Goal: Task Accomplishment & Management: Manage account settings

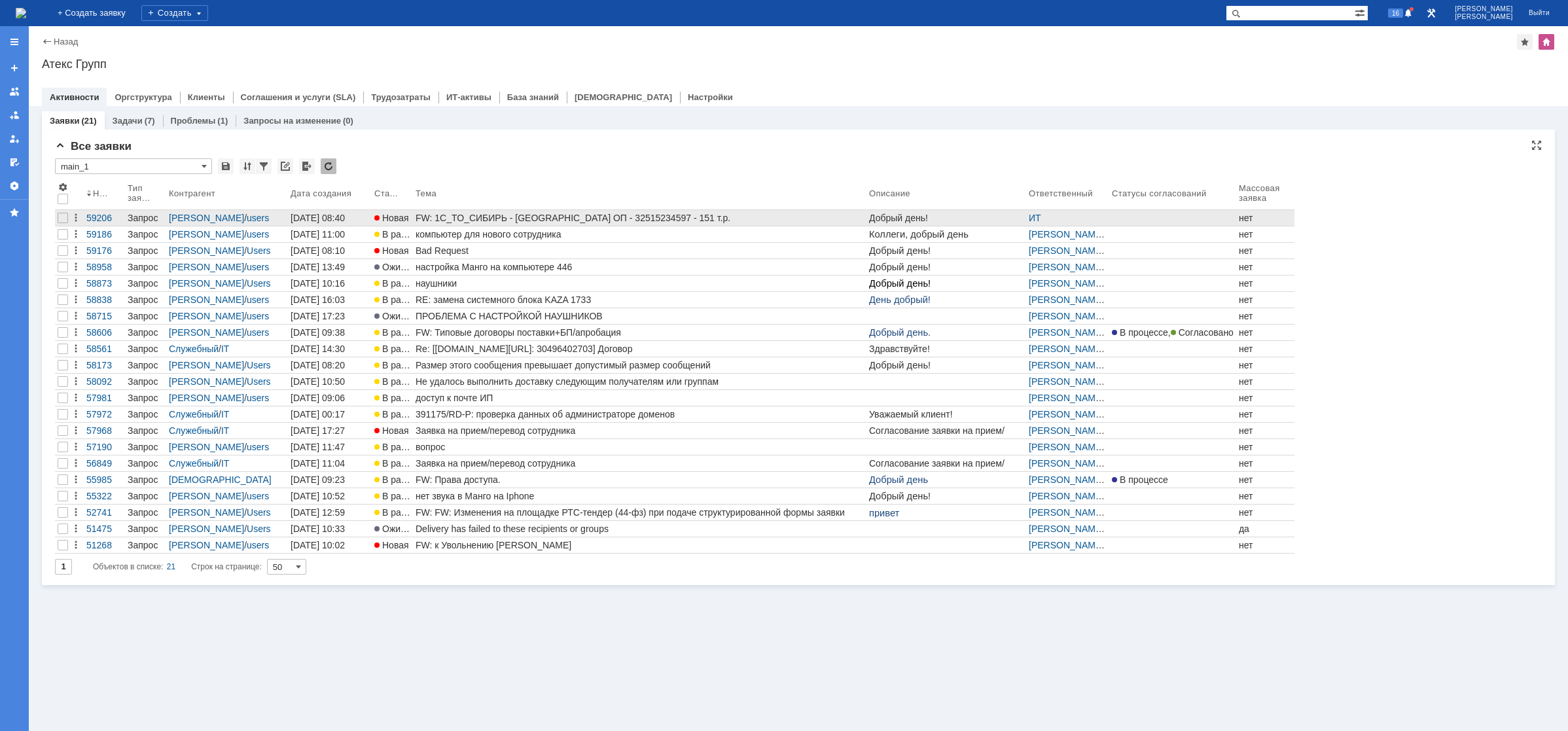
click at [495, 224] on link "FW: 1C_TO_СИБИРЬ - [GEOGRAPHIC_DATA] ОП - 32515234597 - 151 т.р." at bounding box center [639, 218] width 454 height 15
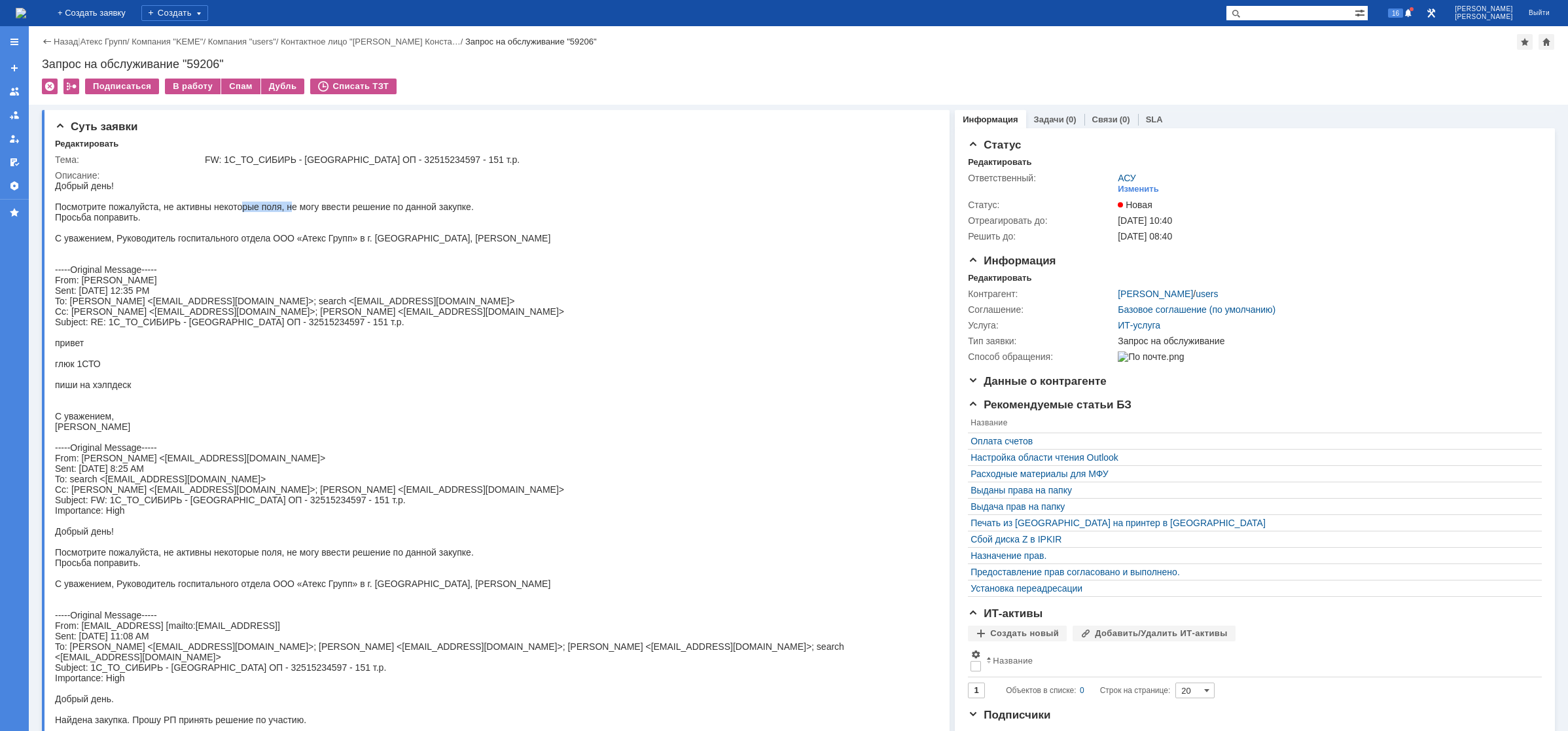
drag, startPoint x: 243, startPoint y: 209, endPoint x: 301, endPoint y: 210, distance: 58.0
click at [294, 210] on div "Добрый день! Посмотрите пожалуйста, не активны некоторые поля, не могу ввести р…" at bounding box center [487, 600] width 864 height 838
drag, startPoint x: 342, startPoint y: 210, endPoint x: 390, endPoint y: 207, distance: 48.1
click at [390, 207] on div "Добрый день! Посмотрите пожалуйста, не активны некоторые поля, не могу ввести р…" at bounding box center [487, 600] width 864 height 838
click at [26, 19] on img at bounding box center [20, 13] width 10 height 10
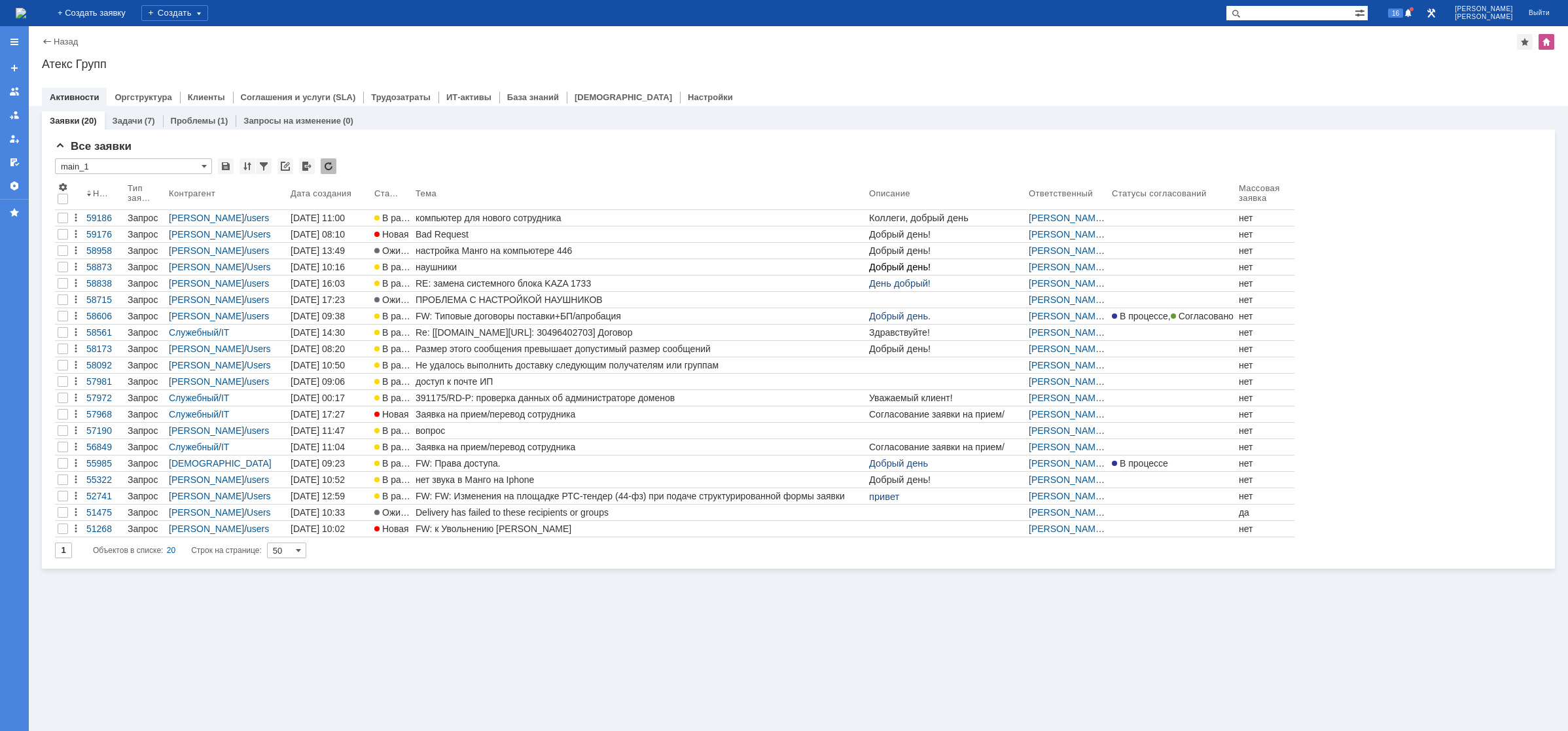
click at [26, 15] on img at bounding box center [20, 13] width 10 height 10
click at [26, 8] on img at bounding box center [20, 13] width 10 height 10
click at [26, 12] on img at bounding box center [20, 13] width 10 height 10
click at [1412, 15] on span at bounding box center [1408, 14] width 9 height 10
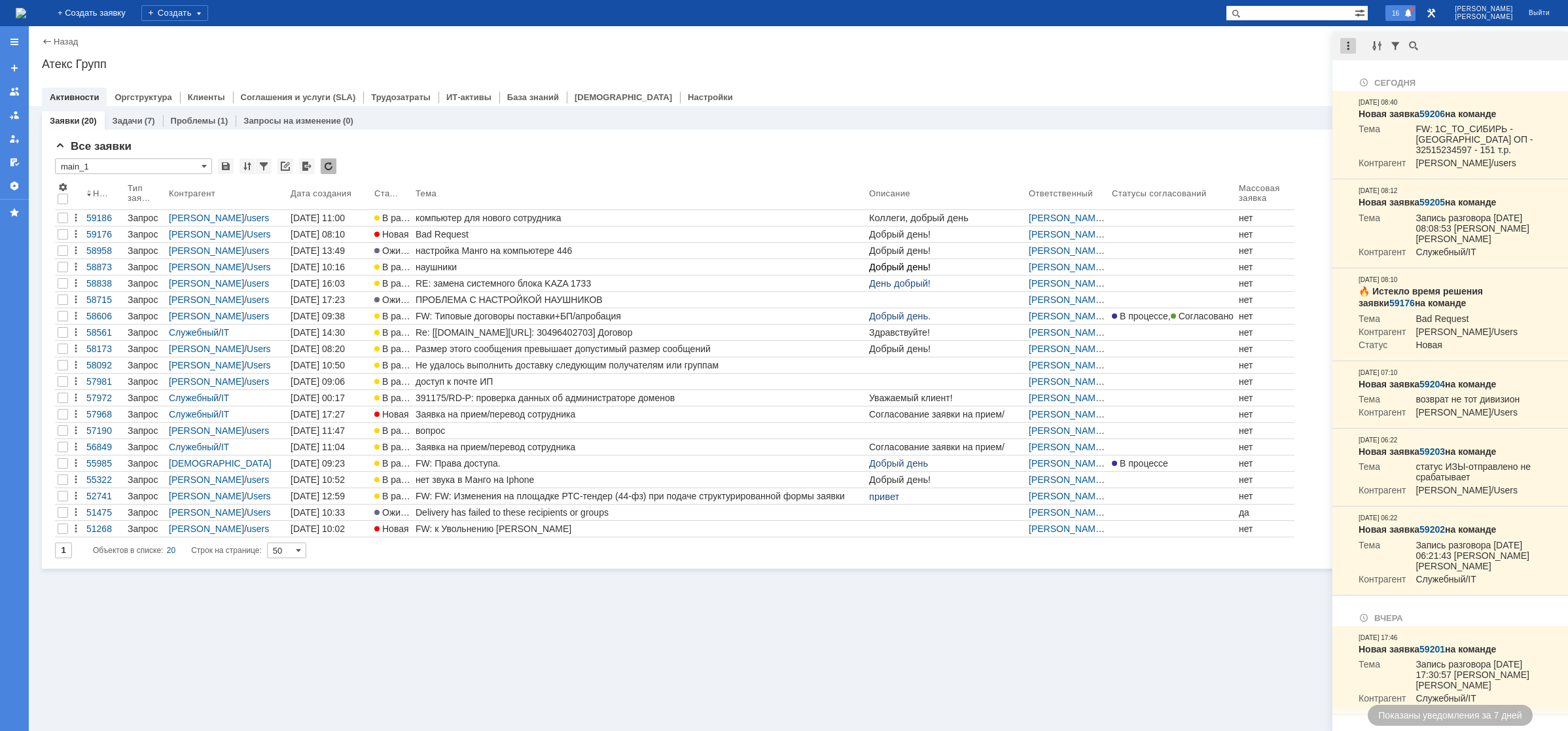
click at [1355, 47] on div at bounding box center [1347, 45] width 15 height 15
click at [1375, 81] on div "Отметить уведомления прочитанными" at bounding box center [1438, 79] width 176 height 9
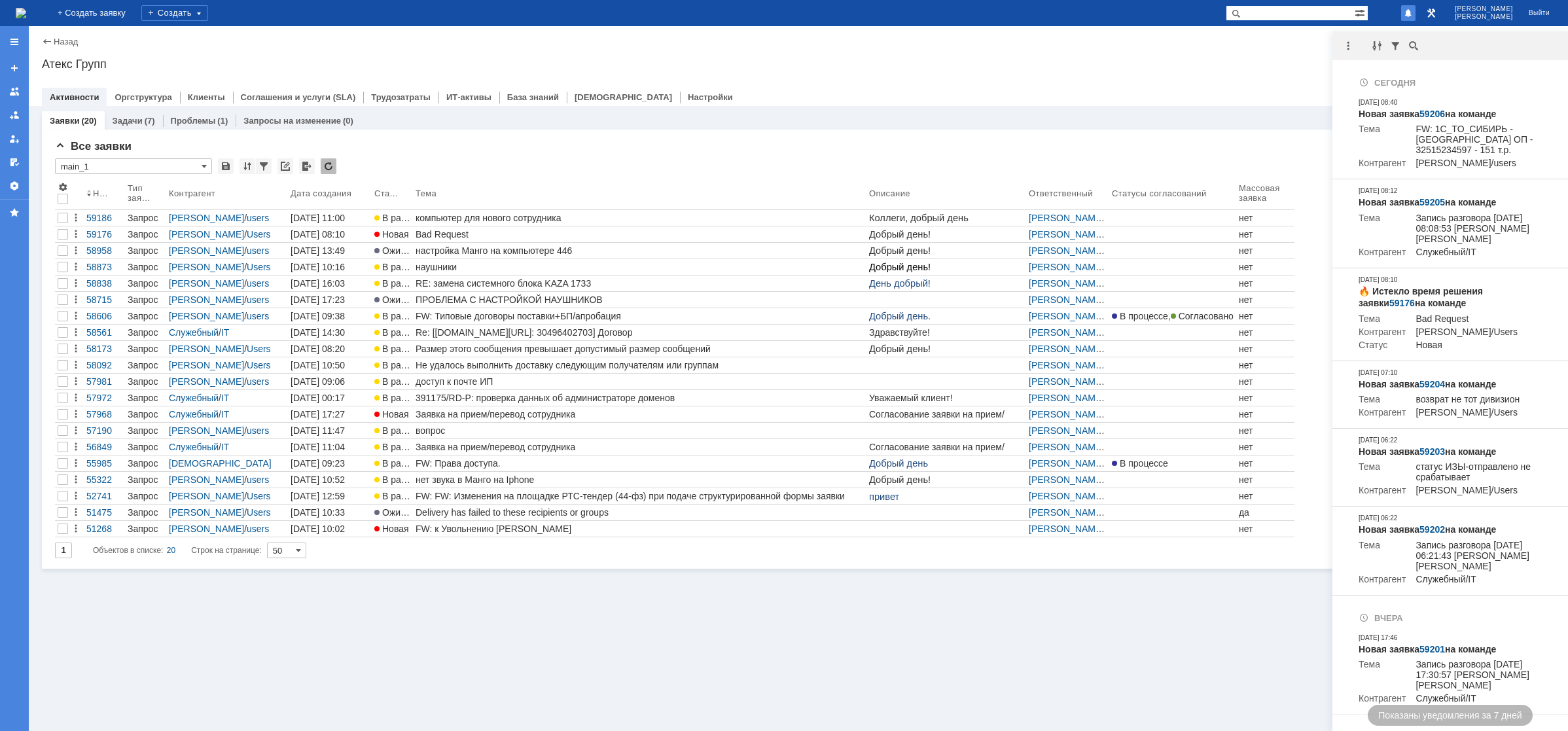
click at [1238, 61] on div "Атекс Групп" at bounding box center [799, 64] width 1513 height 13
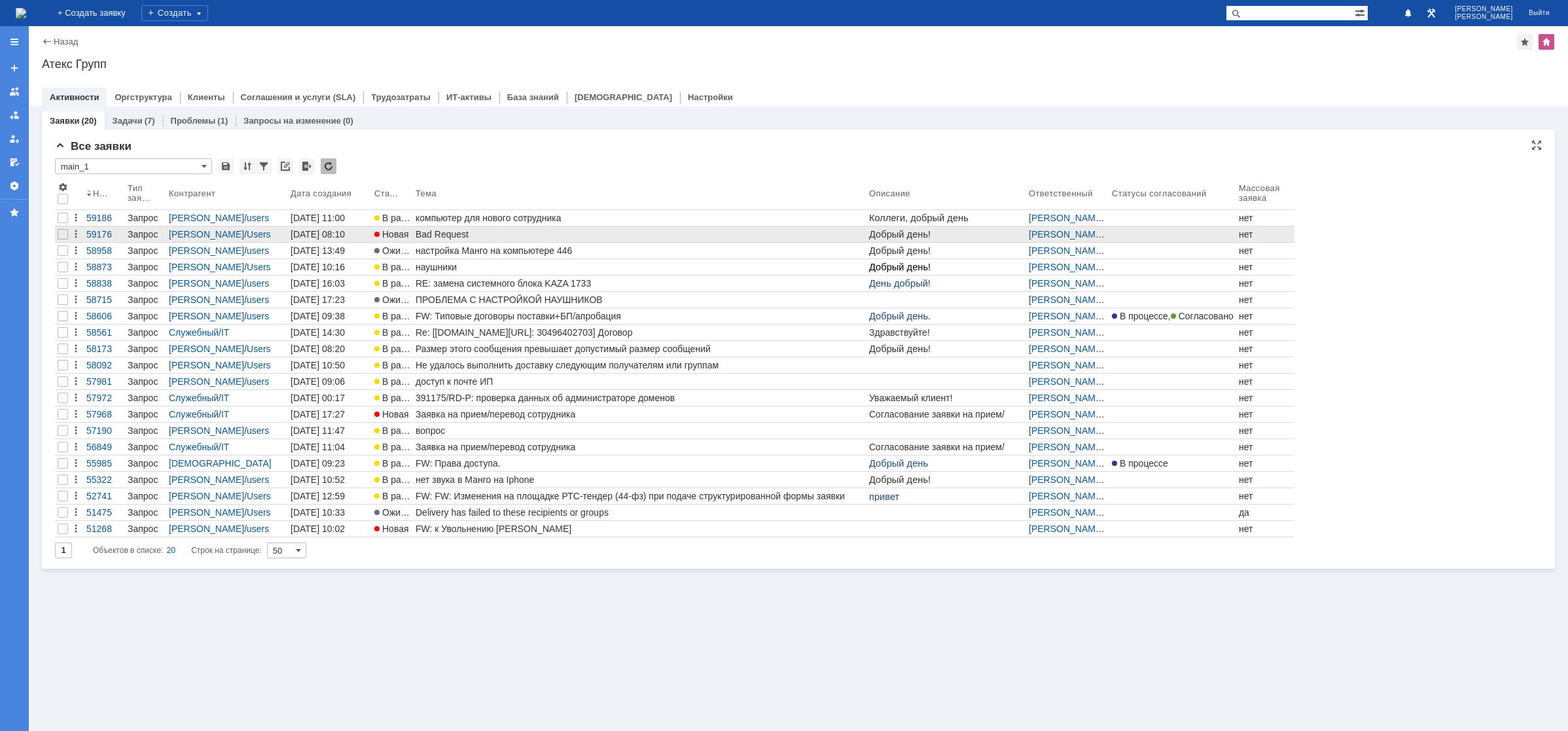
click at [431, 238] on div "Bad Request" at bounding box center [640, 234] width 448 height 10
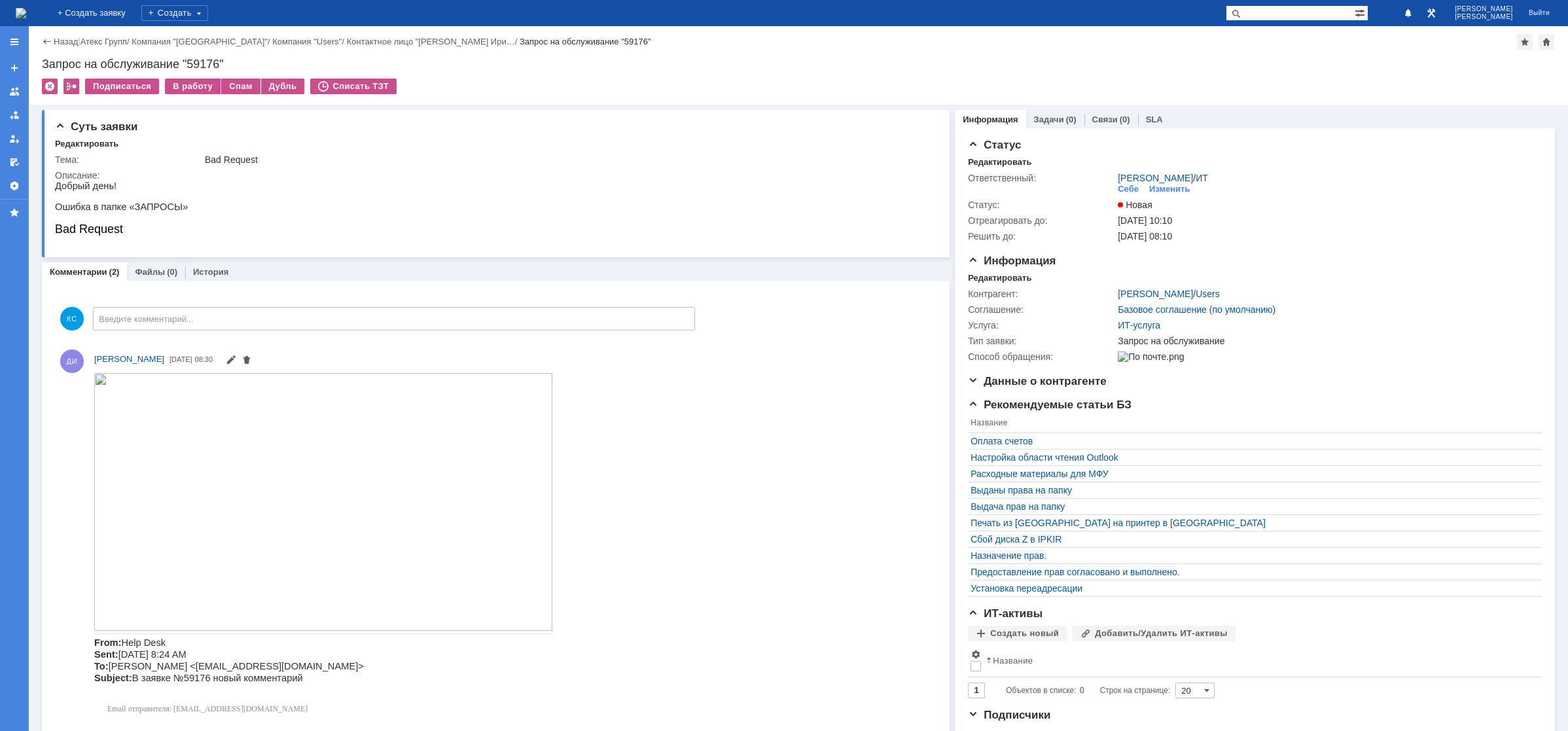
click at [26, 8] on img at bounding box center [20, 13] width 10 height 10
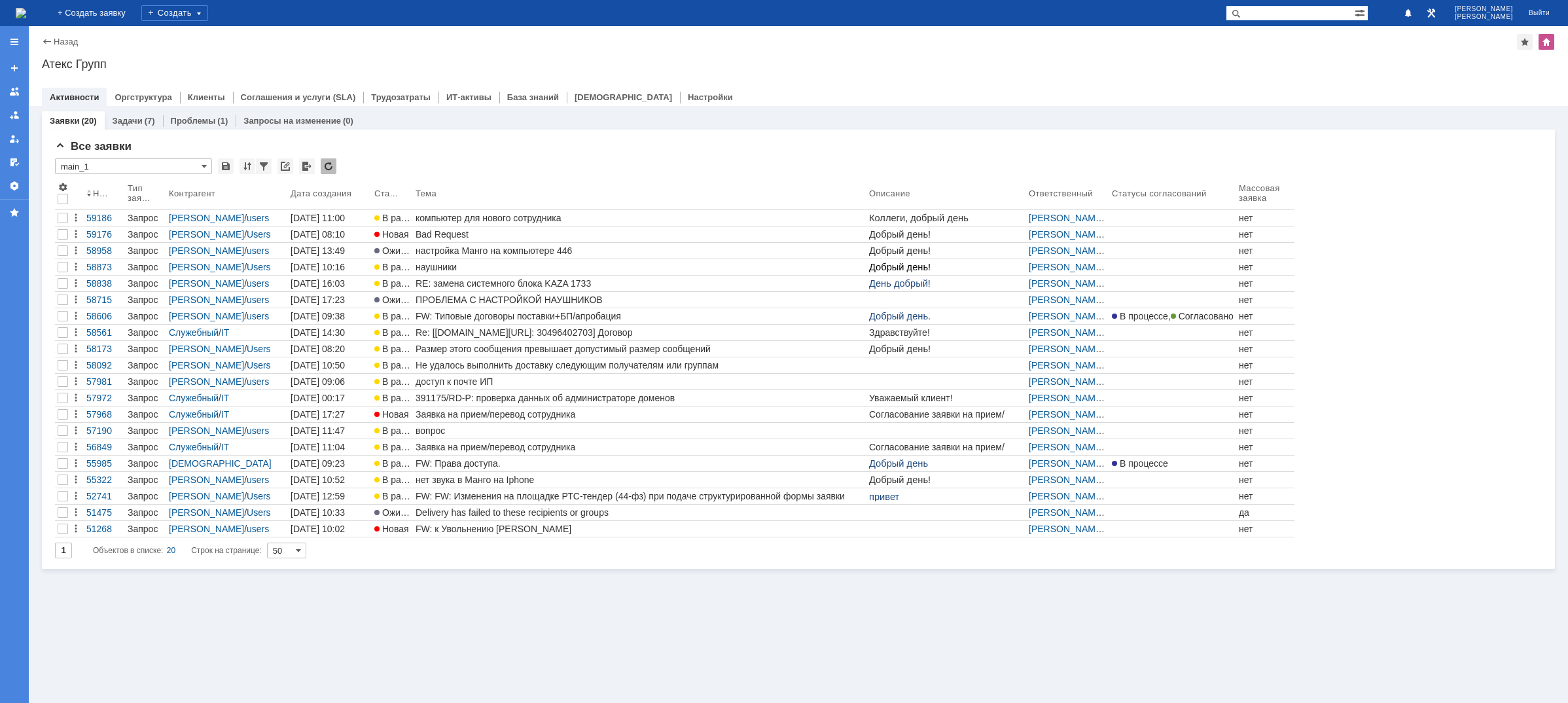
click at [504, 633] on div "Заявки (20) Задачи (7) Проблемы (1) Запросы на изменение (0) Все заявки * main_…" at bounding box center [799, 405] width 1539 height 597
click at [26, 15] on img at bounding box center [20, 13] width 10 height 10
click at [26, 10] on img at bounding box center [20, 13] width 10 height 10
click at [26, 8] on img at bounding box center [20, 13] width 10 height 10
click at [26, 10] on img at bounding box center [20, 13] width 10 height 10
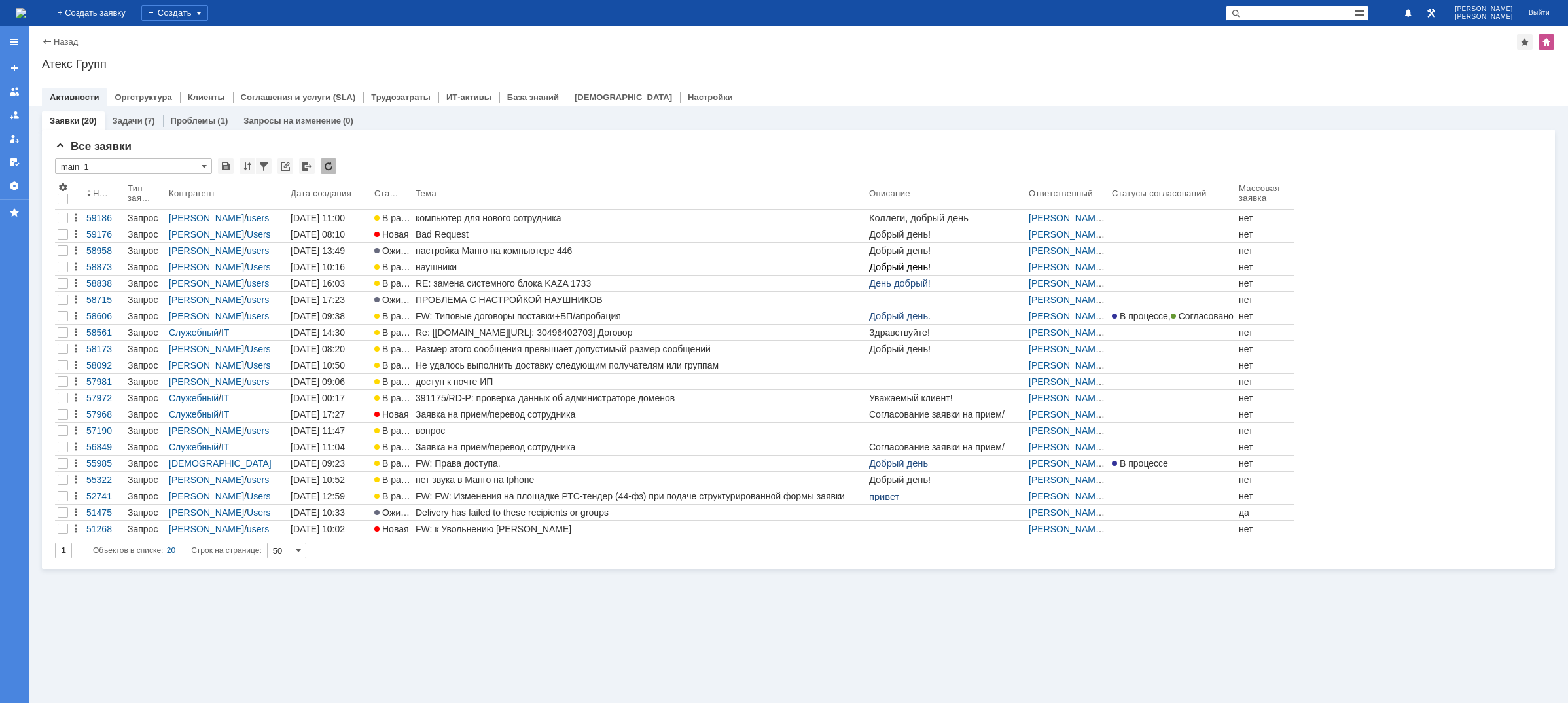
click at [26, 9] on img at bounding box center [20, 13] width 10 height 10
click at [26, 12] on img at bounding box center [20, 13] width 10 height 10
click at [26, 15] on img at bounding box center [20, 13] width 10 height 10
click at [26, 19] on img at bounding box center [20, 13] width 10 height 10
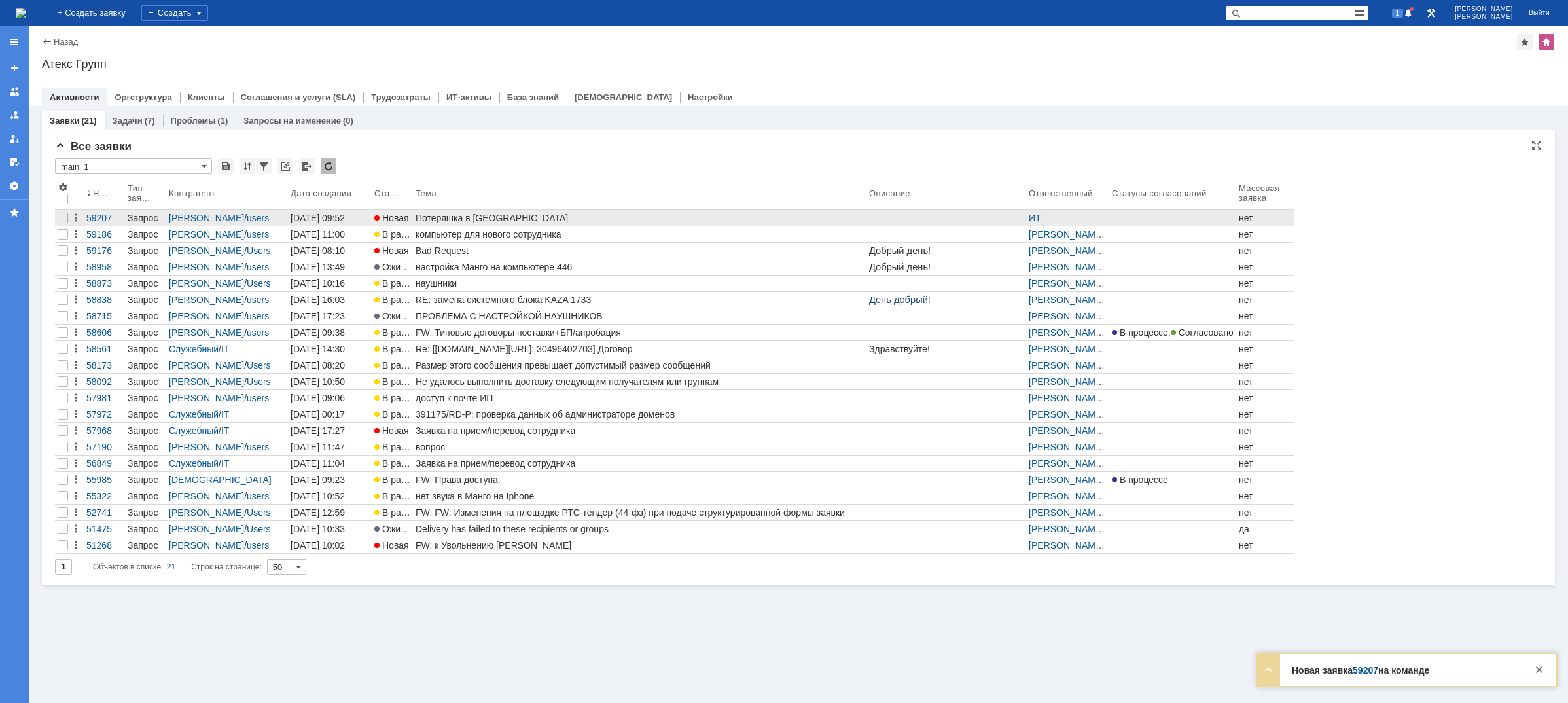
click at [439, 220] on div "Потеряшка в [GEOGRAPHIC_DATA]" at bounding box center [640, 218] width 448 height 10
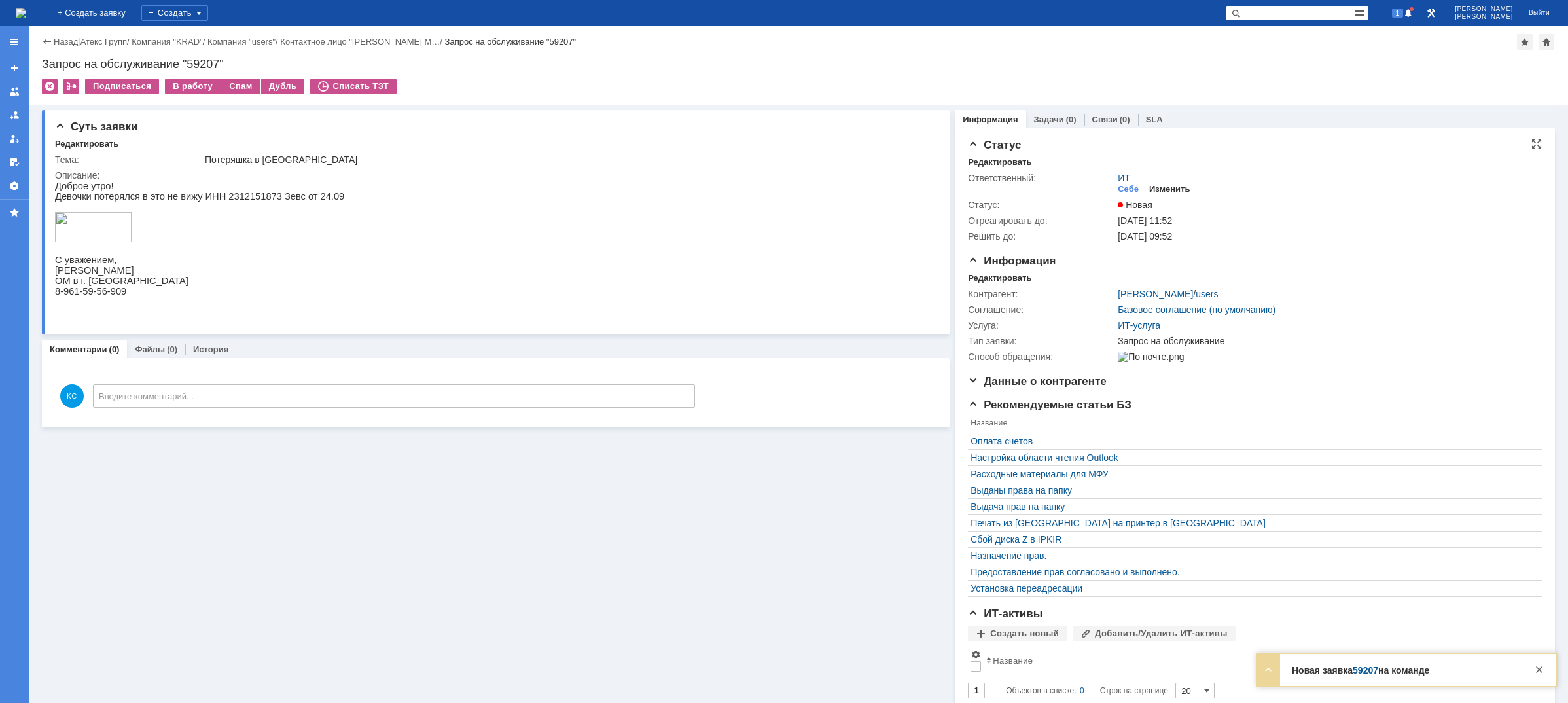
click at [1176, 185] on div "Изменить" at bounding box center [1169, 189] width 41 height 10
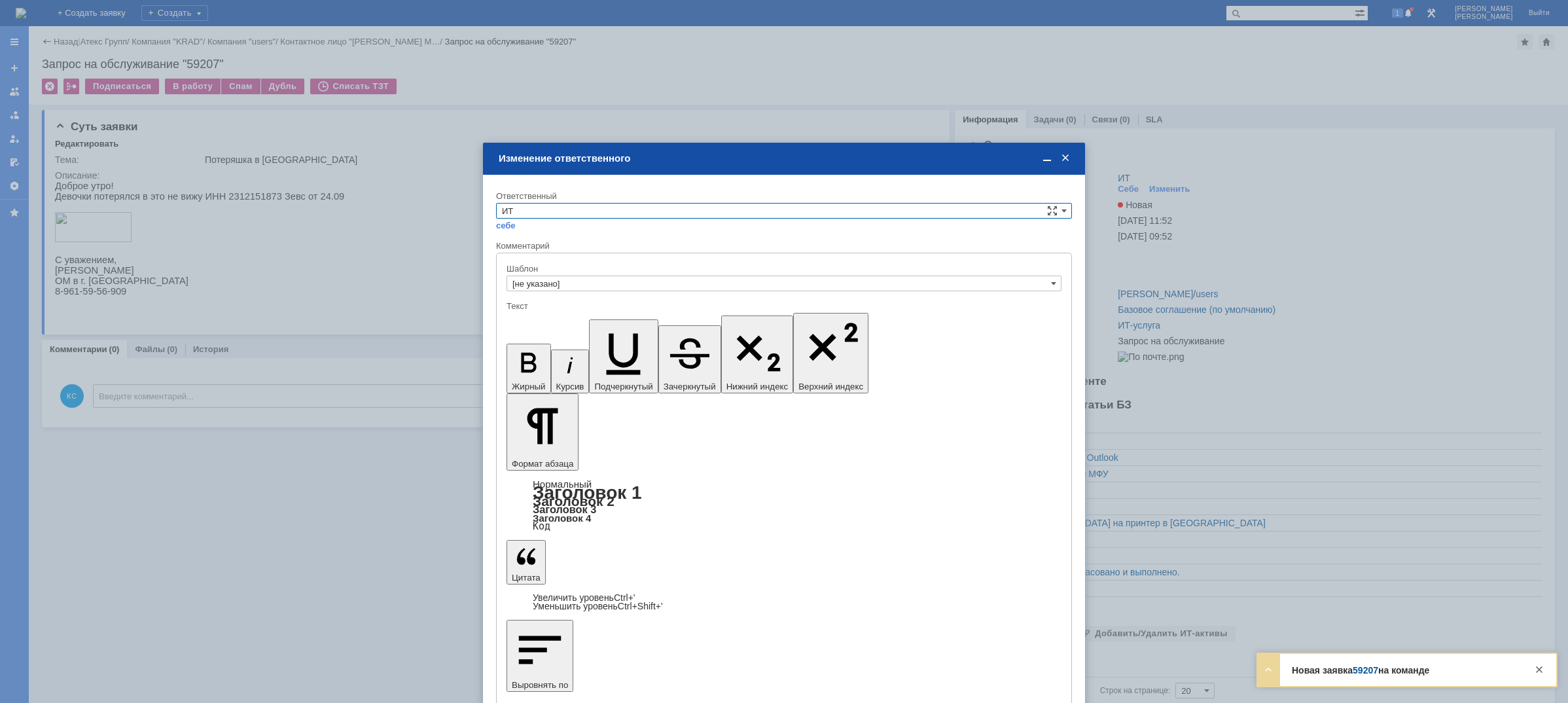
click at [581, 211] on input "ИТ" at bounding box center [784, 210] width 576 height 15
click at [526, 321] on span "АСУ" at bounding box center [784, 319] width 564 height 10
type input "АСУ"
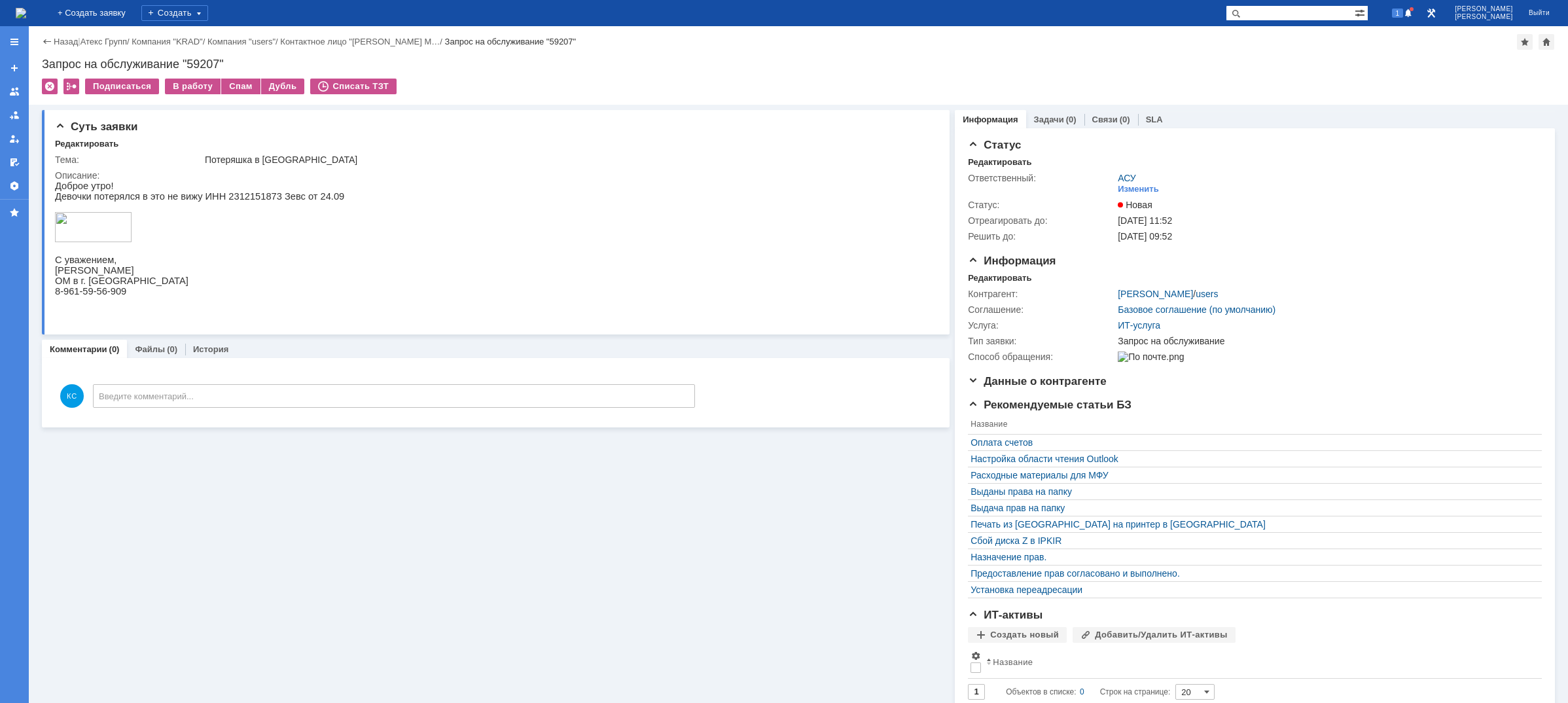
click at [26, 15] on img at bounding box center [20, 13] width 10 height 10
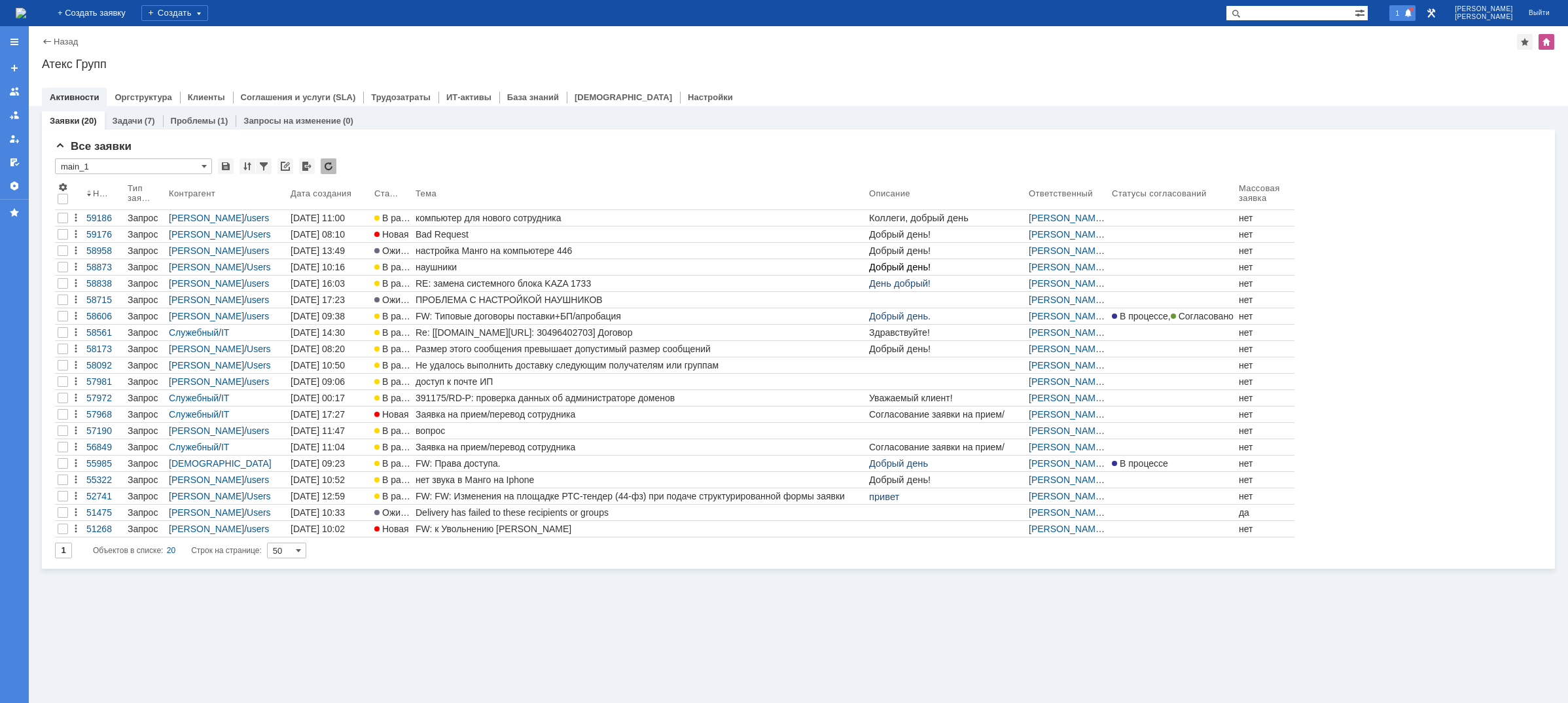
click at [1404, 15] on span "1" at bounding box center [1397, 13] width 12 height 9
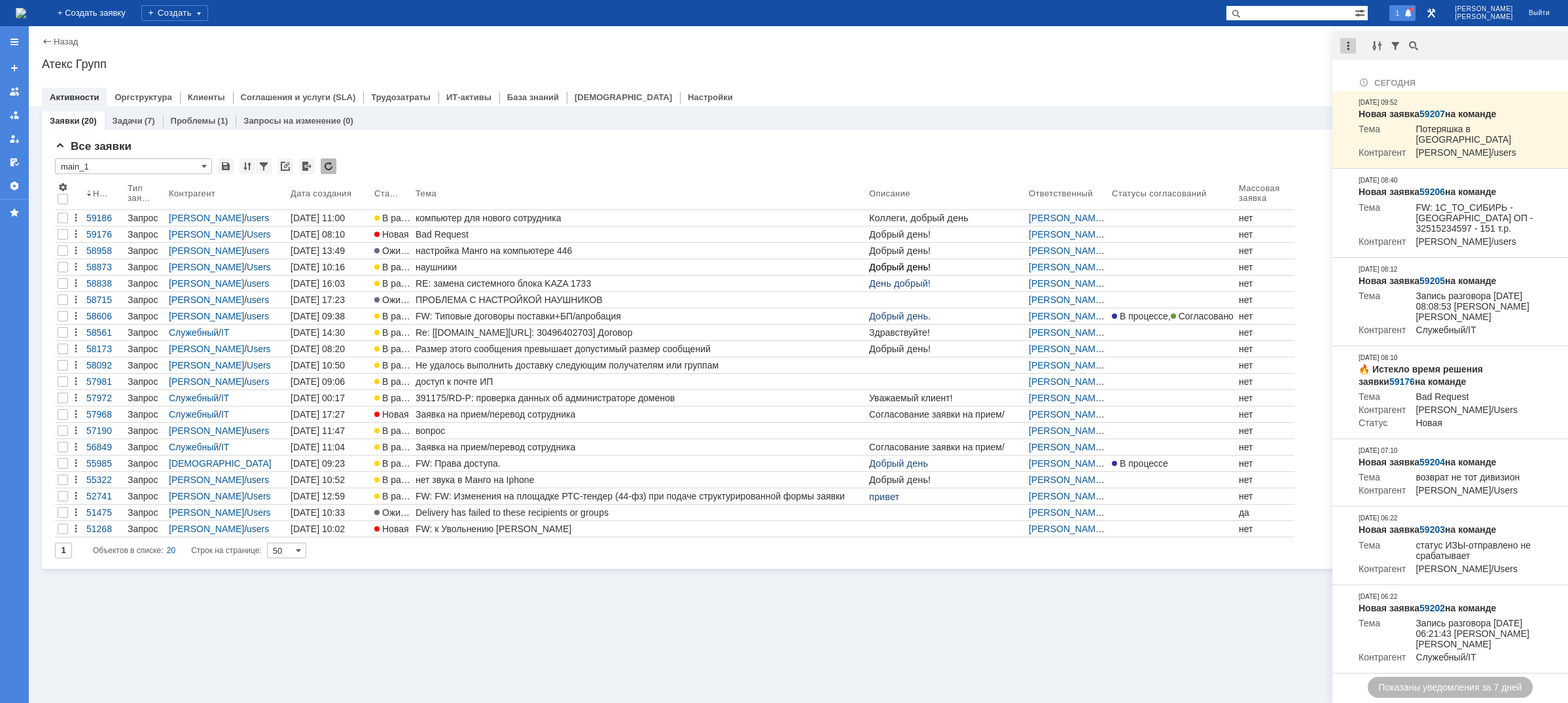
click at [1354, 46] on div at bounding box center [1347, 45] width 15 height 15
click at [1374, 75] on div "Отметить уведомления прочитанными" at bounding box center [1438, 79] width 176 height 9
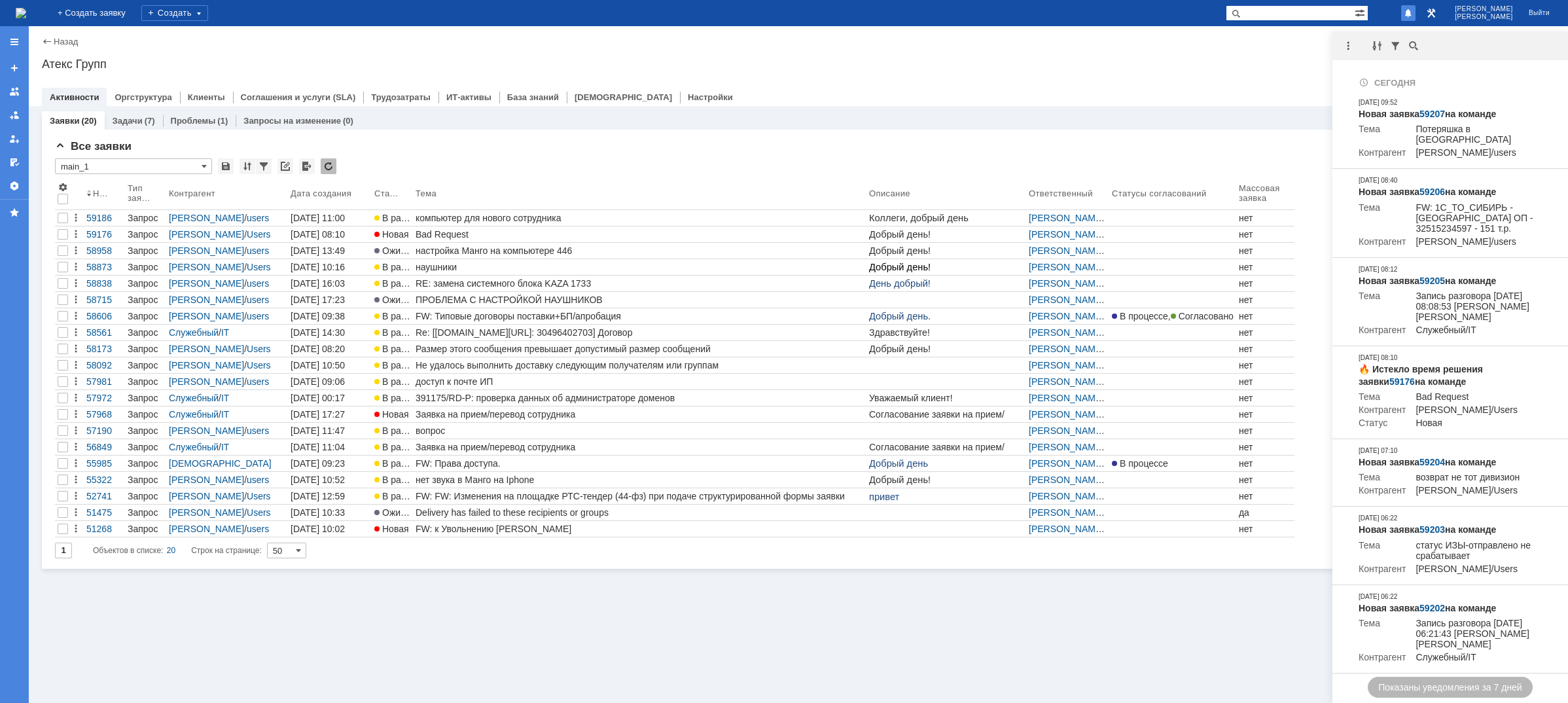
click at [1268, 81] on div at bounding box center [799, 83] width 1513 height 10
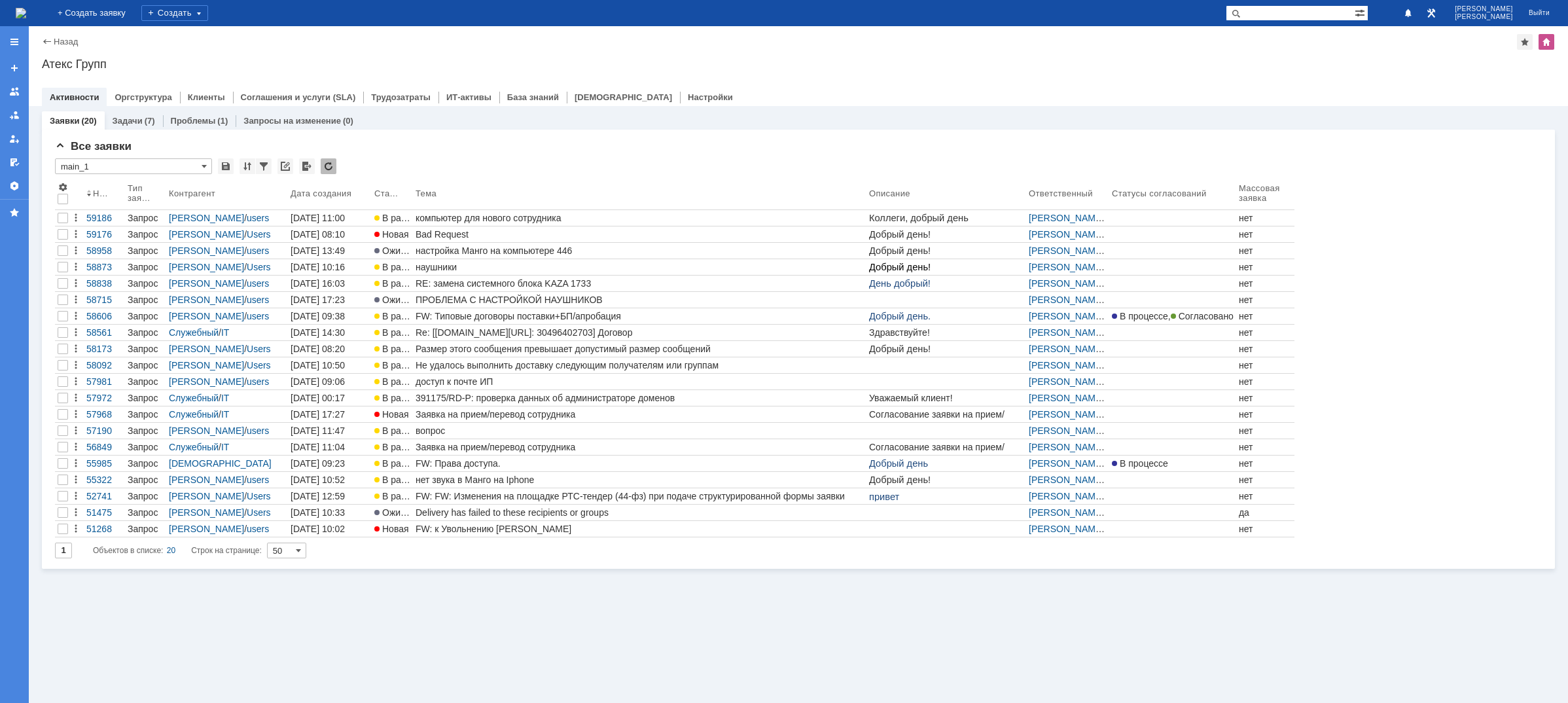
click at [26, 10] on img at bounding box center [20, 13] width 10 height 10
click at [26, 10] on img at bounding box center [20, 13] width 10 height 10
click at [26, 16] on img at bounding box center [20, 13] width 10 height 10
click at [26, 10] on img at bounding box center [20, 13] width 10 height 10
click at [26, 15] on img at bounding box center [20, 13] width 10 height 10
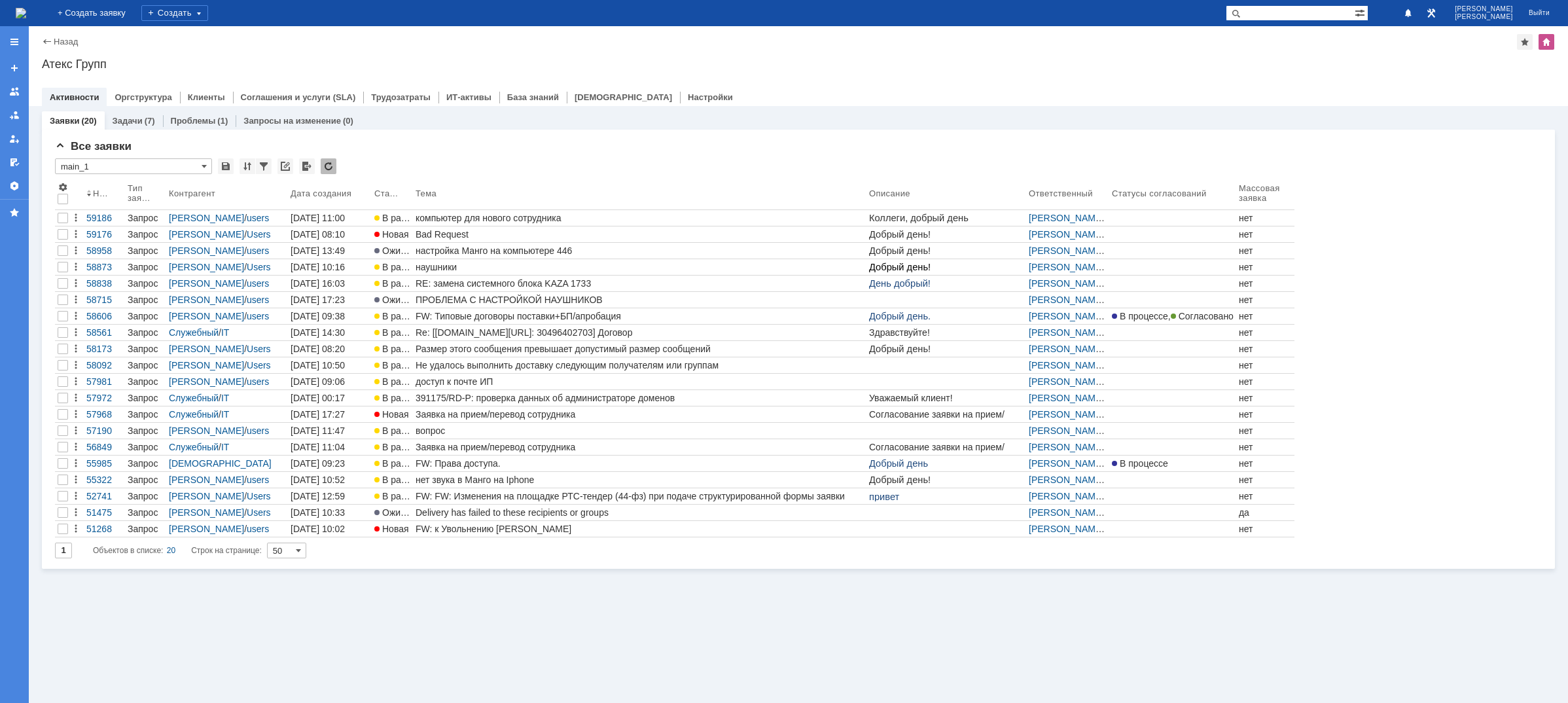
click at [26, 9] on img at bounding box center [20, 13] width 10 height 10
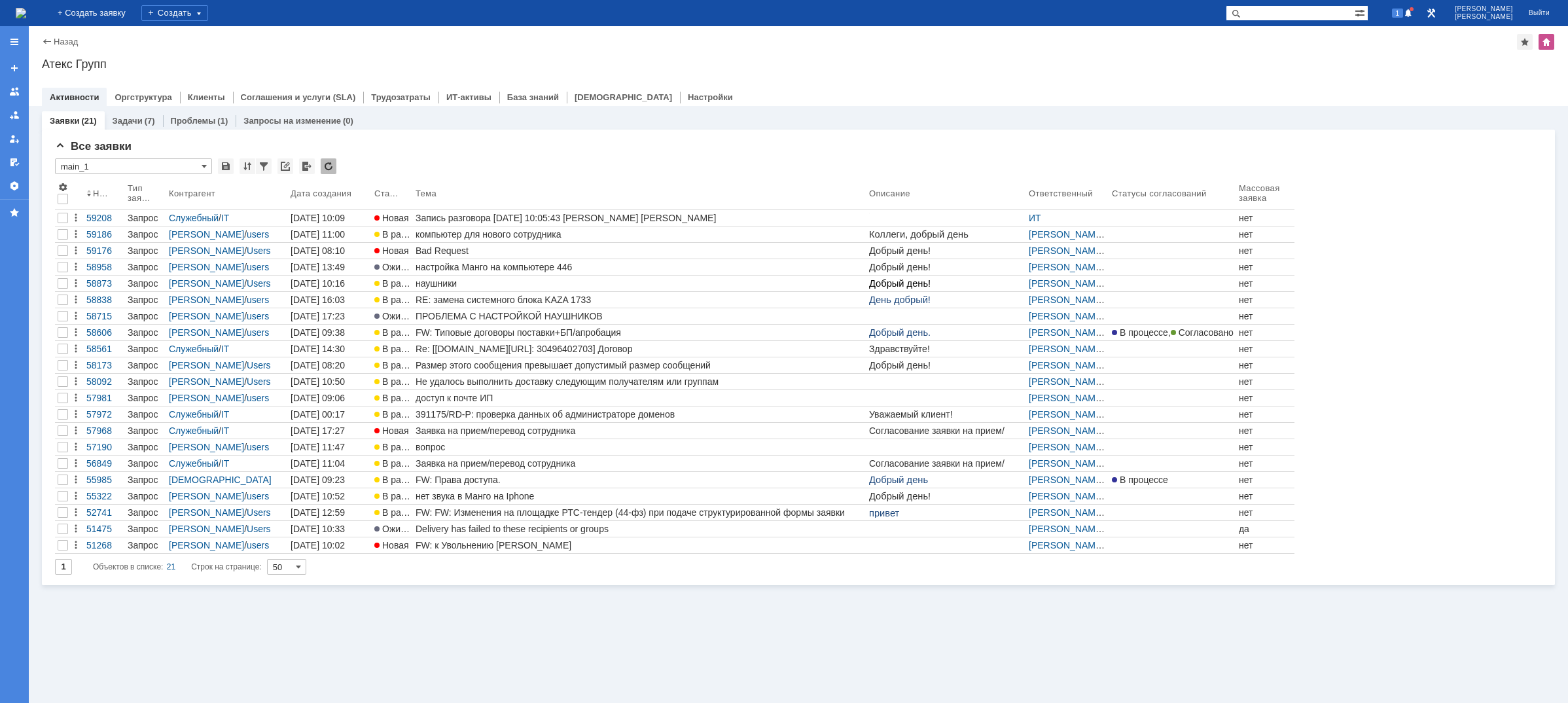
click at [26, 18] on img at bounding box center [20, 13] width 10 height 10
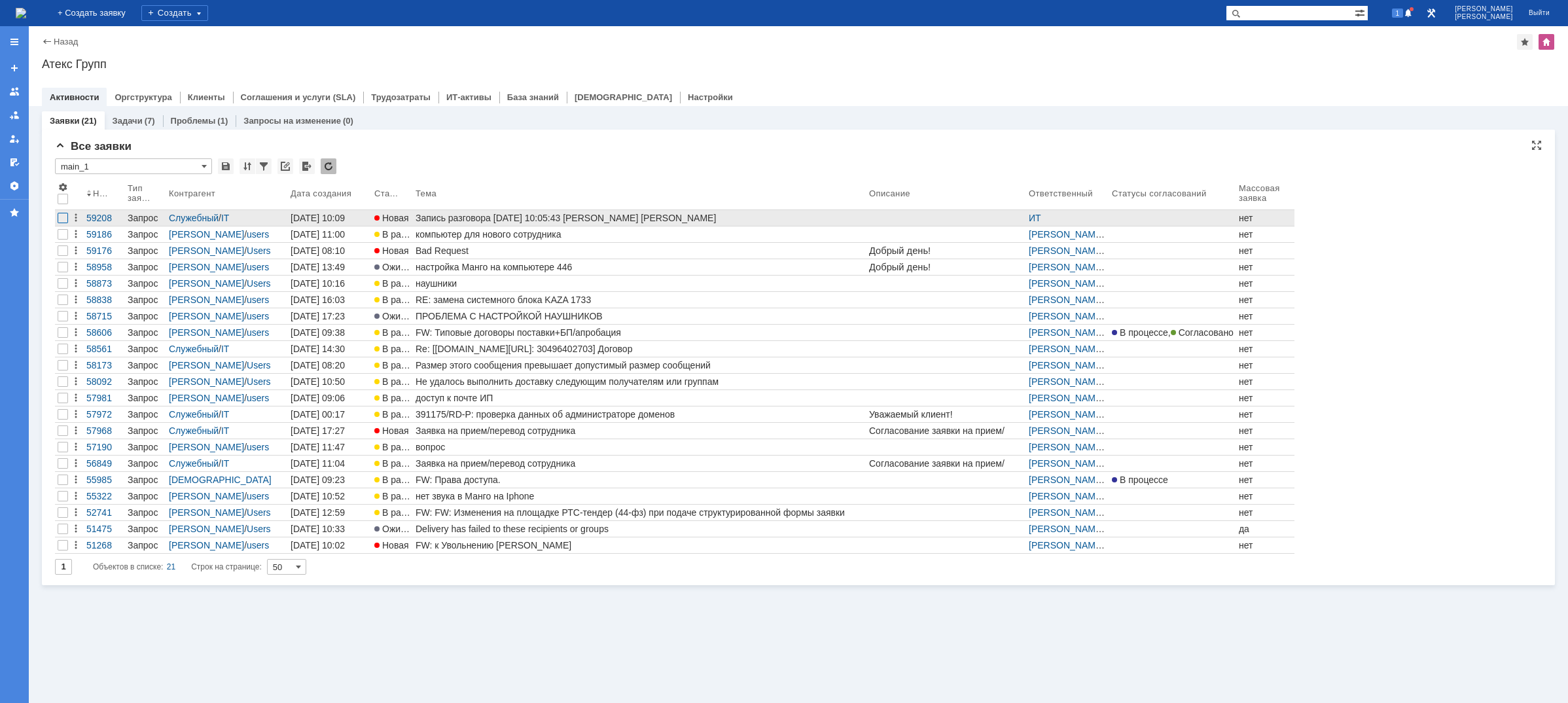
click at [63, 217] on div at bounding box center [62, 218] width 10 height 10
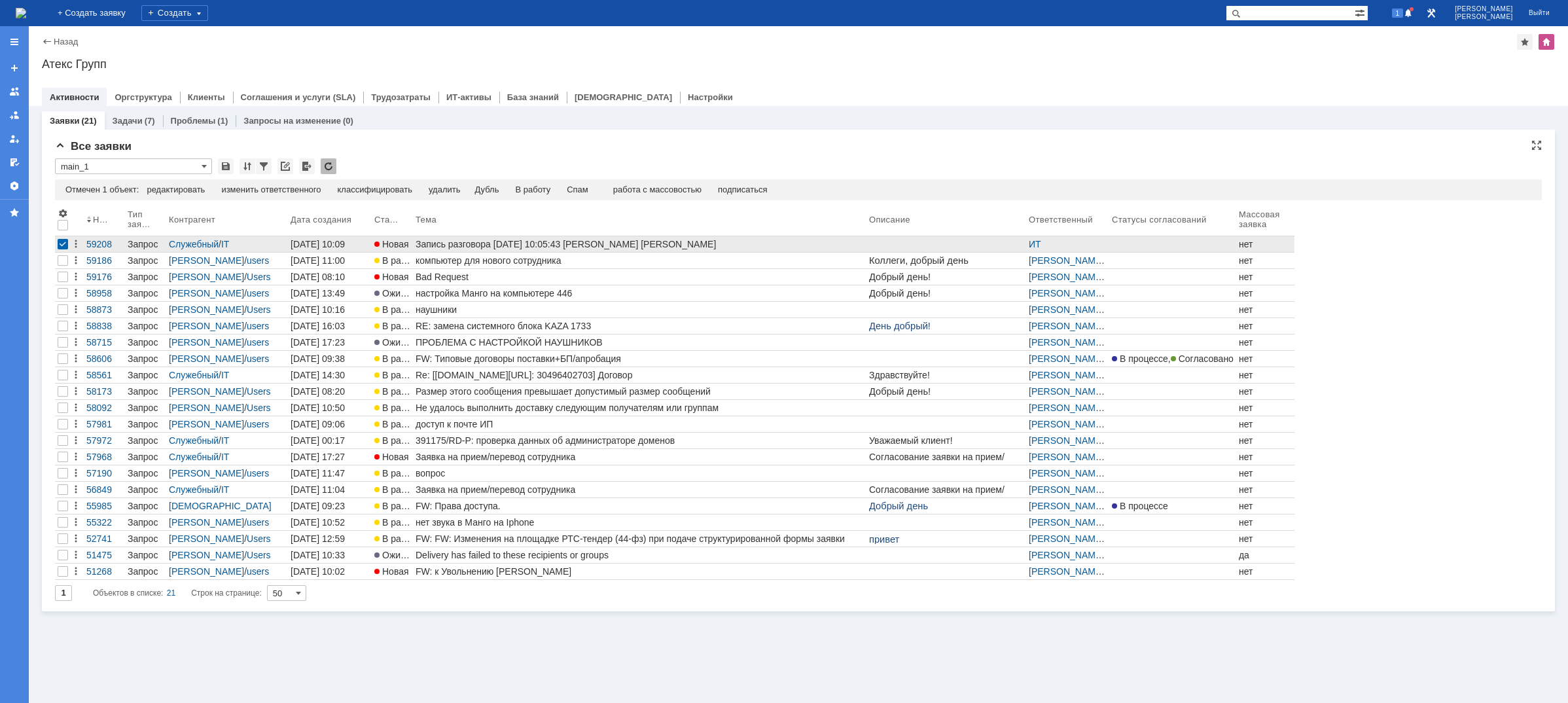
click at [61, 218] on span at bounding box center [62, 213] width 10 height 10
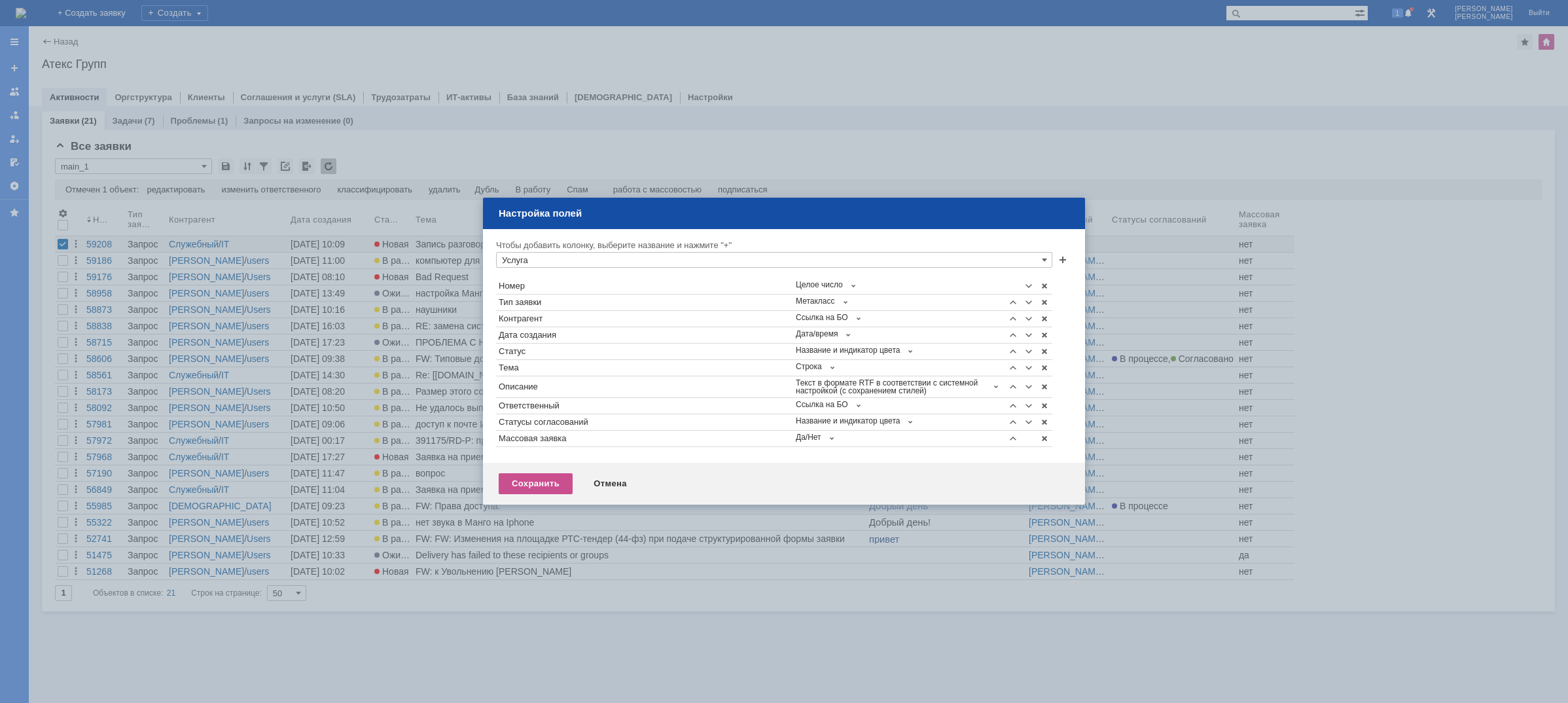
click at [618, 472] on div "Сохранить Отмена" at bounding box center [783, 484] width 602 height 42
click at [612, 480] on div "Отмена" at bounding box center [610, 484] width 60 height 21
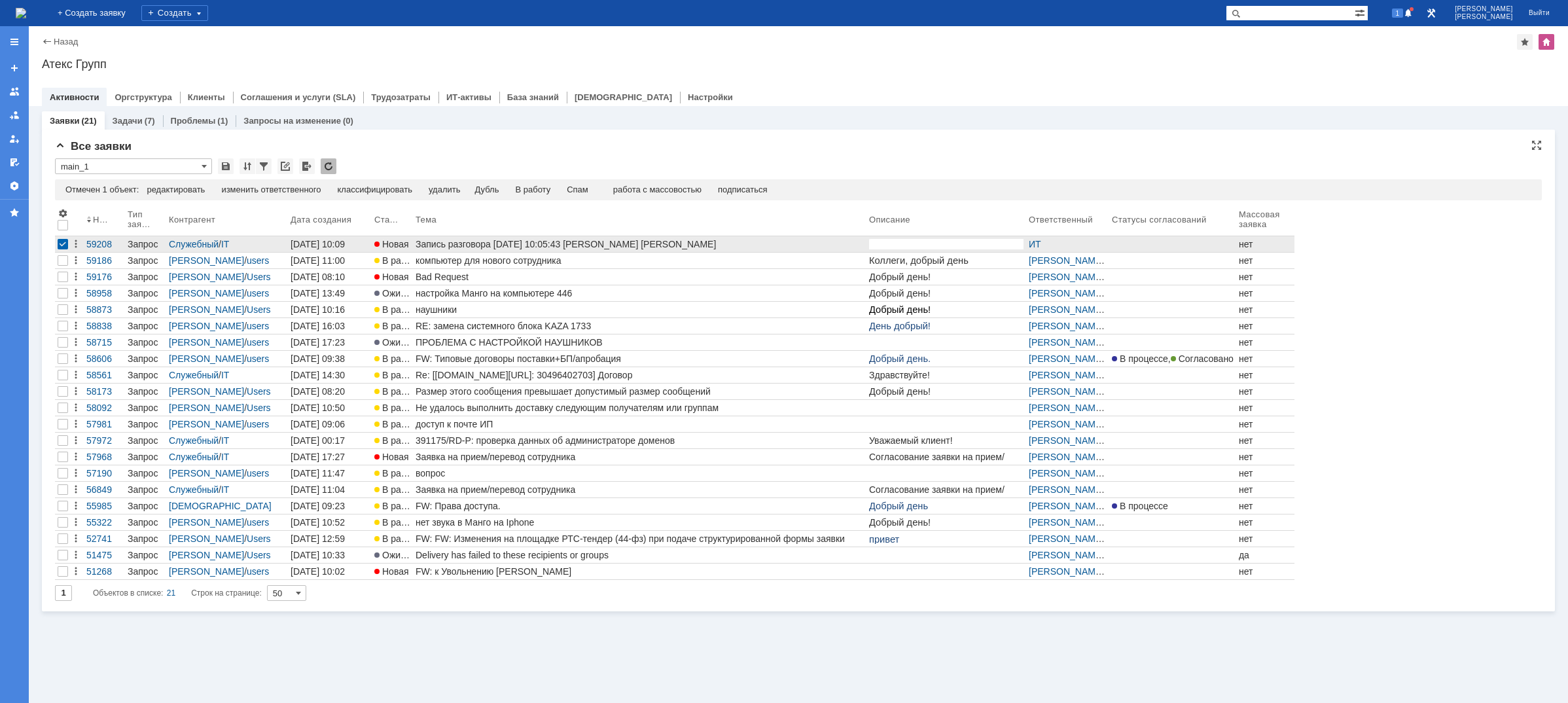
click at [61, 245] on div at bounding box center [62, 243] width 10 height 10
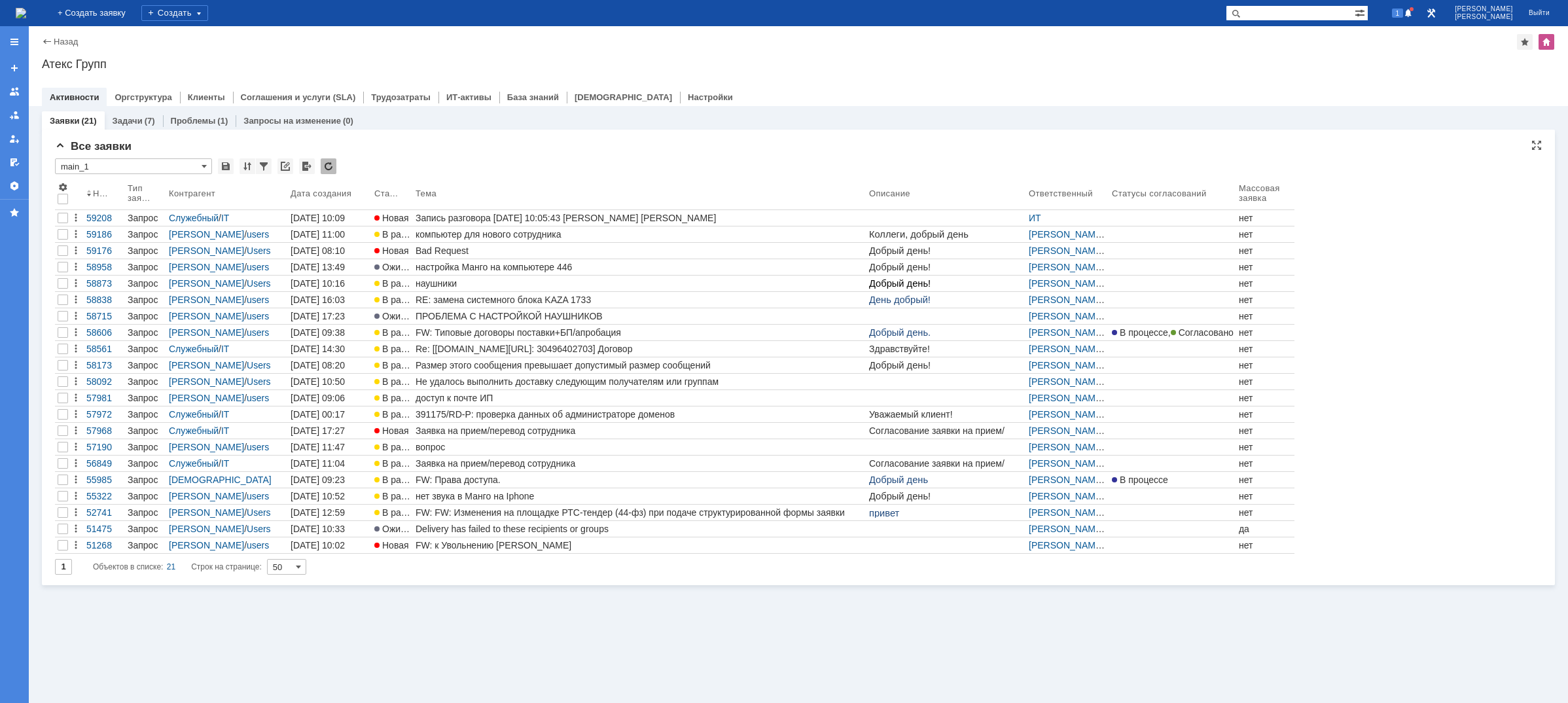
click at [26, 13] on img at bounding box center [20, 13] width 10 height 10
click at [1404, 15] on span "1" at bounding box center [1397, 13] width 12 height 9
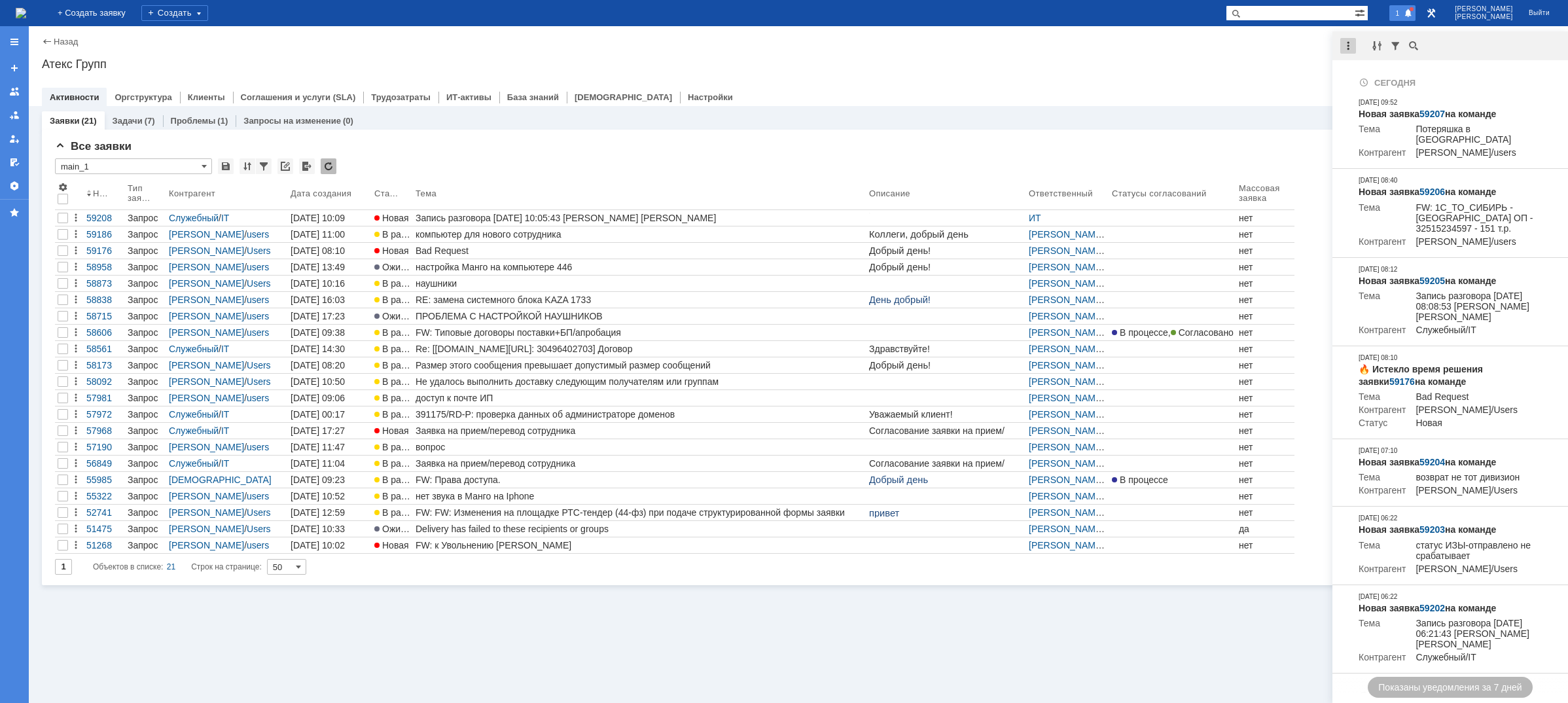
click at [1346, 47] on div at bounding box center [1347, 45] width 15 height 15
click at [1367, 76] on div "Отметить уведомления прочитанными" at bounding box center [1438, 79] width 176 height 9
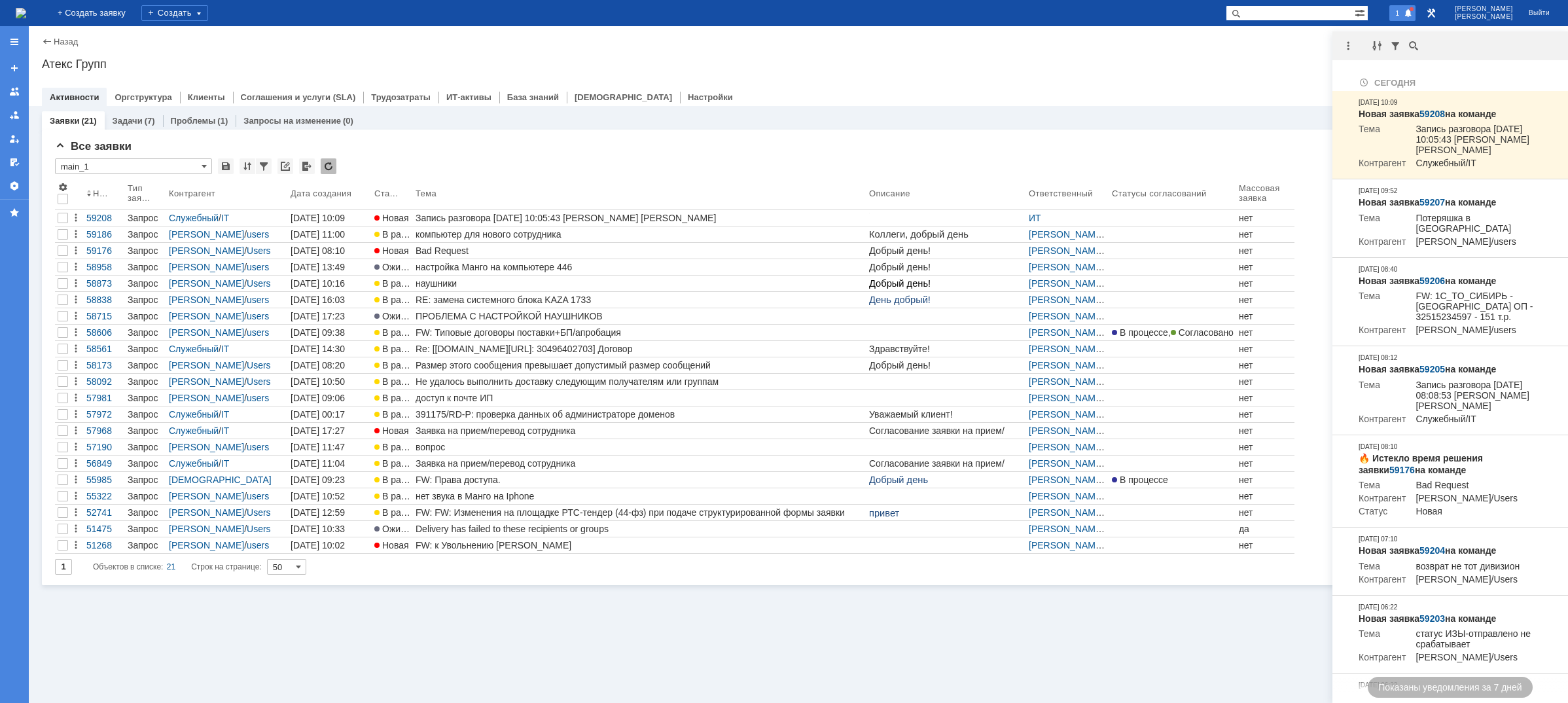
click at [1288, 59] on div "Атекс Групп" at bounding box center [799, 64] width 1513 height 13
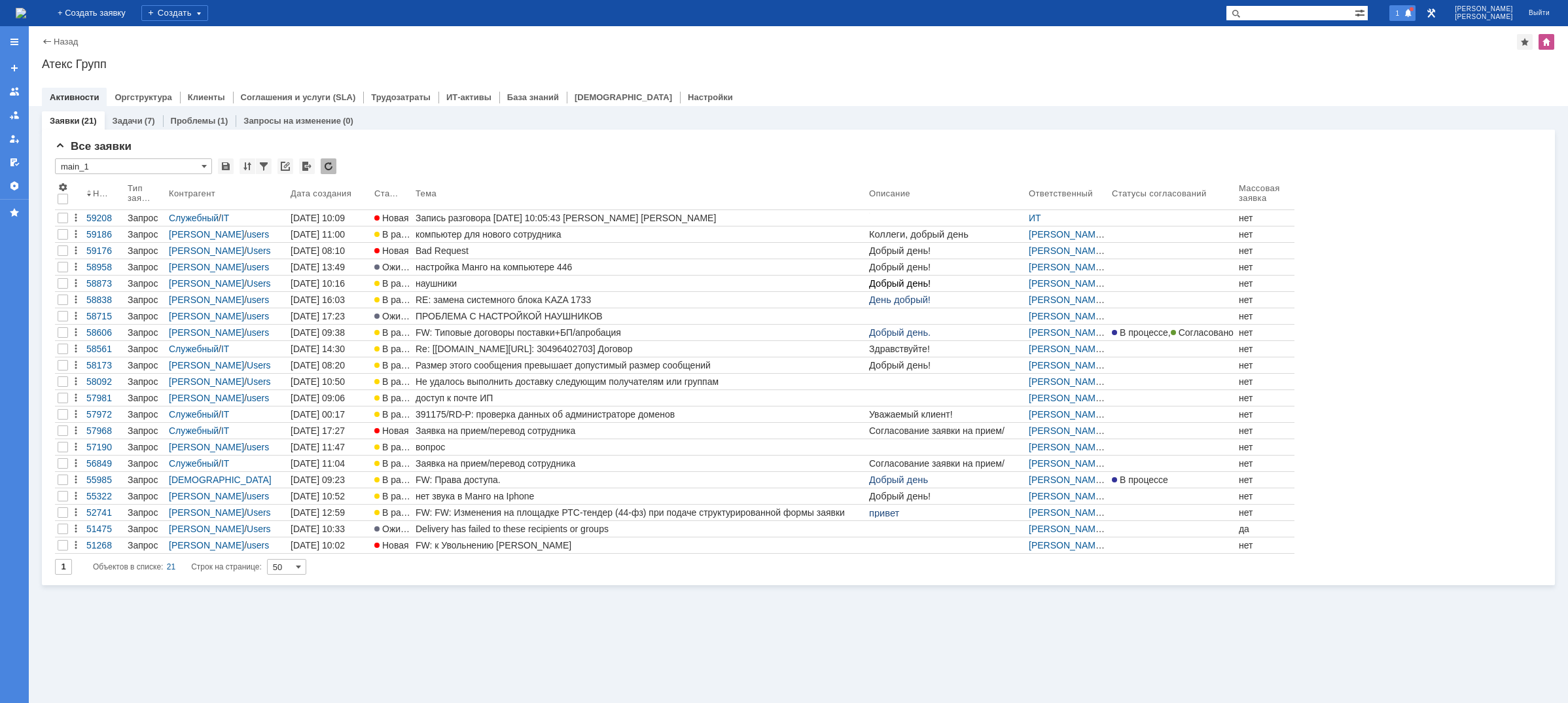
click at [1404, 11] on span "1" at bounding box center [1397, 13] width 12 height 9
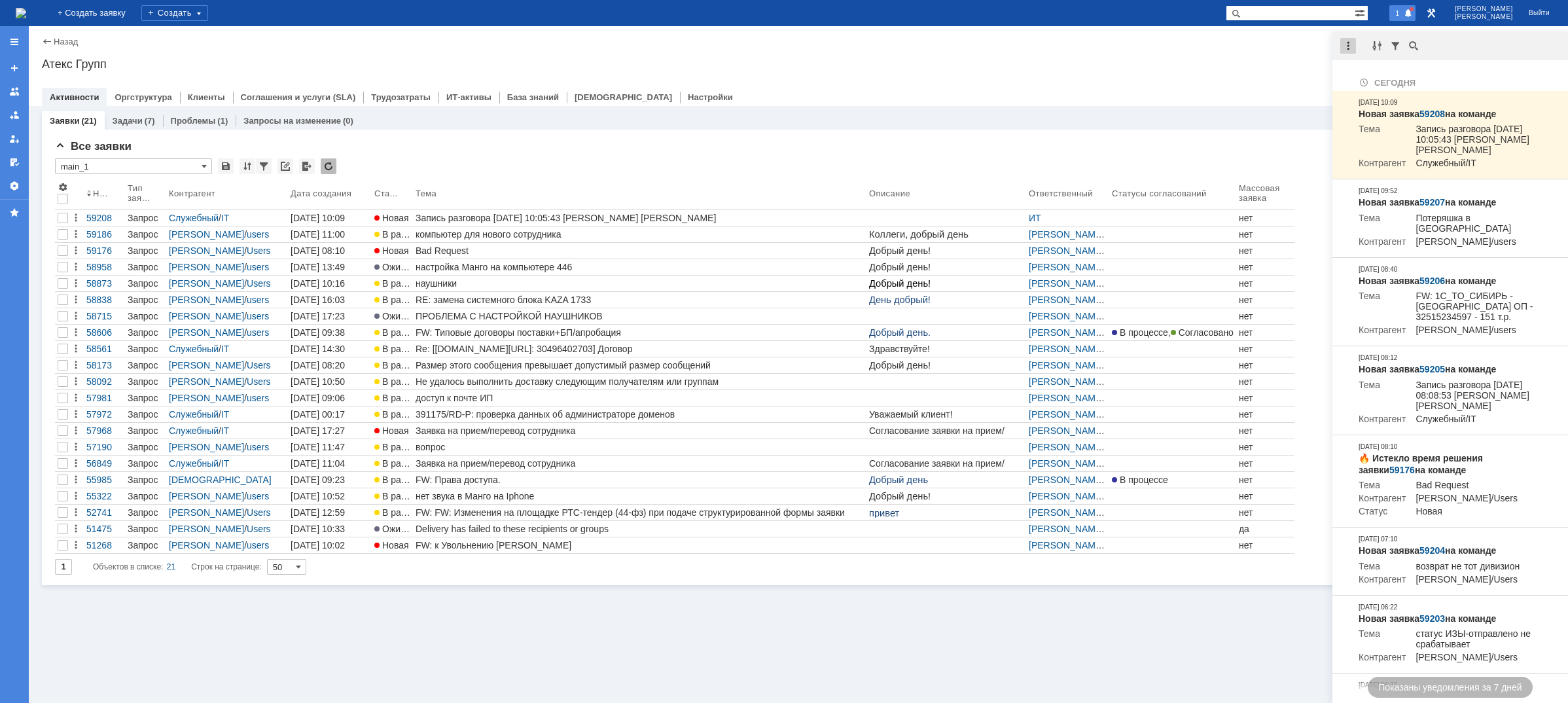
click at [1342, 48] on div at bounding box center [1347, 45] width 15 height 15
click at [1363, 72] on div "Отметить уведомления прочитанными" at bounding box center [1438, 79] width 191 height 19
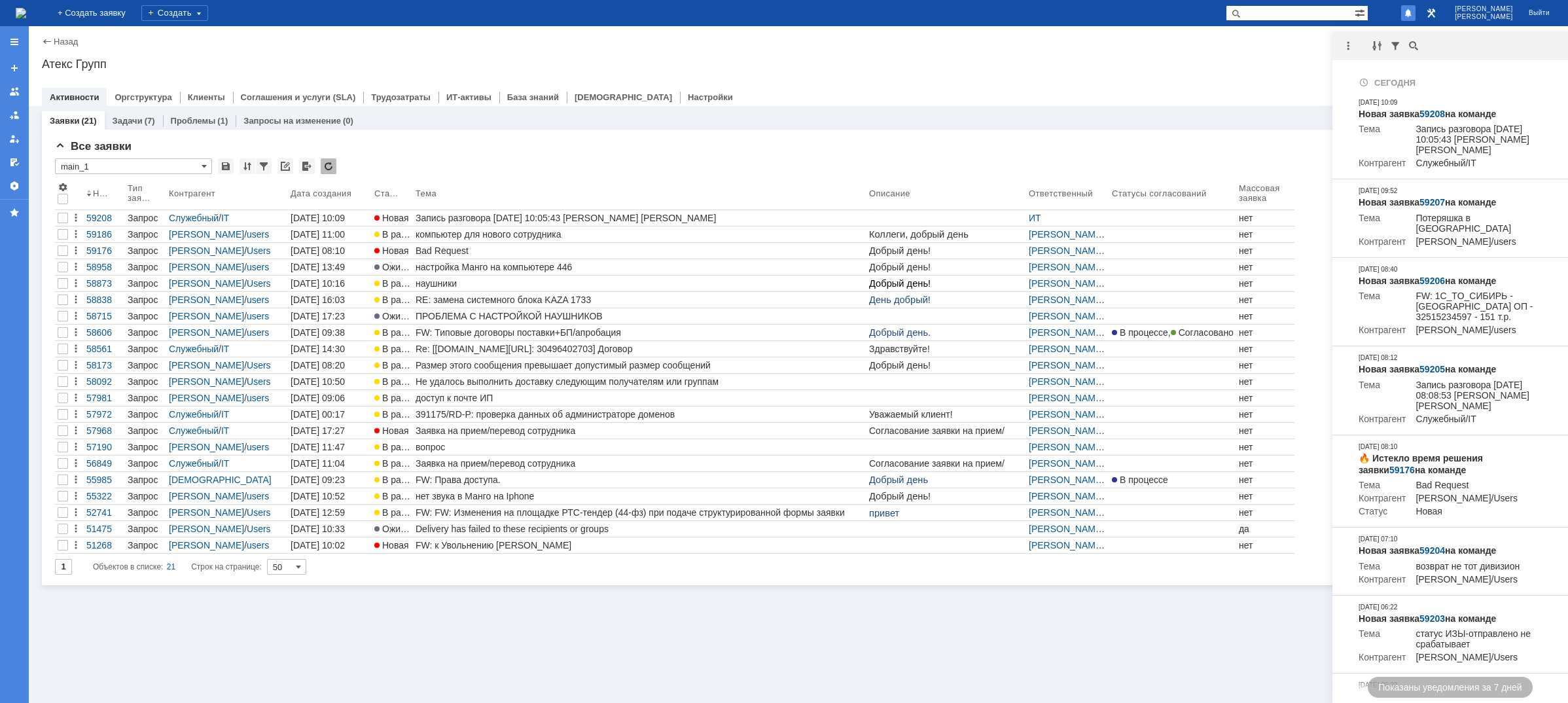
click at [1289, 65] on div "Атекс Групп" at bounding box center [799, 64] width 1513 height 13
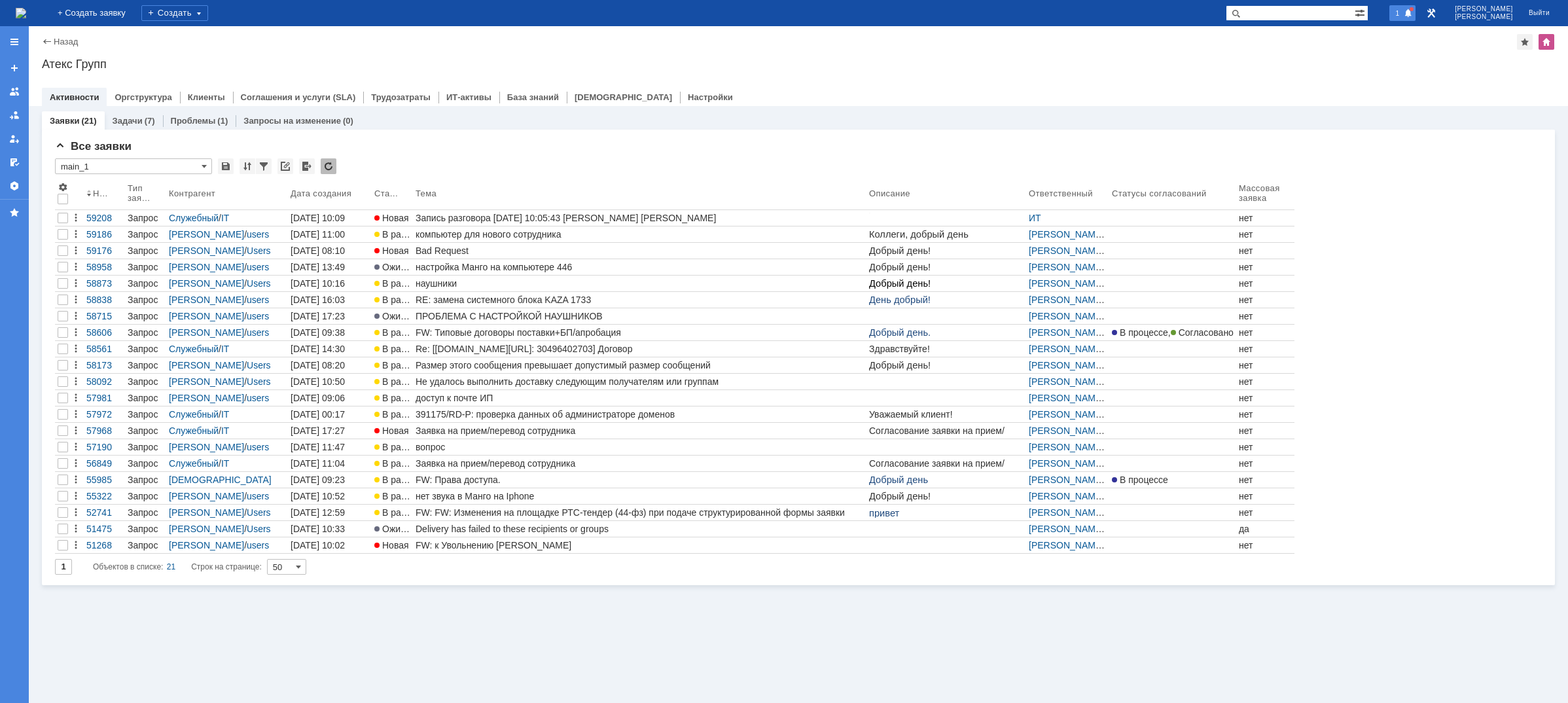
click at [1412, 12] on span at bounding box center [1408, 14] width 9 height 10
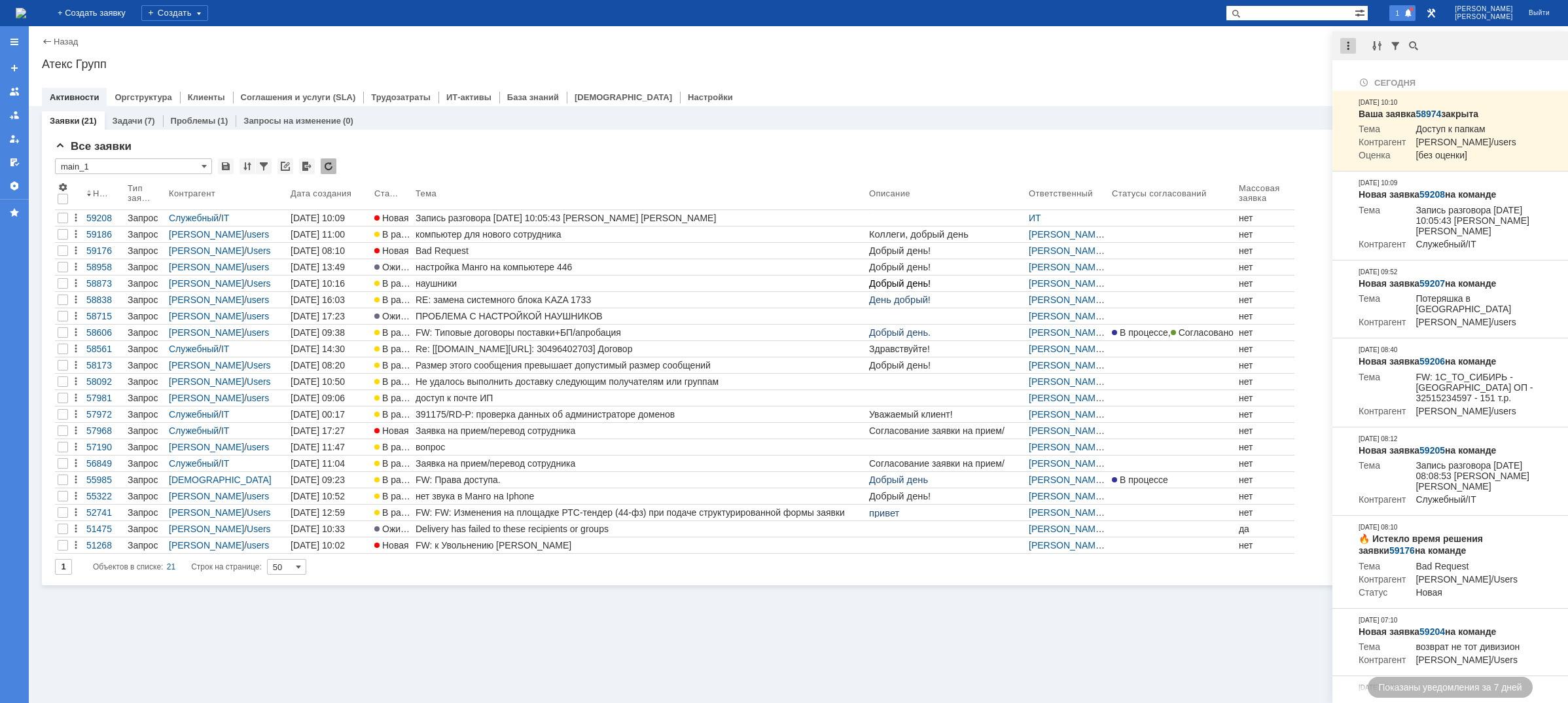
click at [1354, 44] on div at bounding box center [1347, 45] width 15 height 15
click at [1365, 72] on div "Отметить уведомления прочитанными" at bounding box center [1438, 79] width 191 height 19
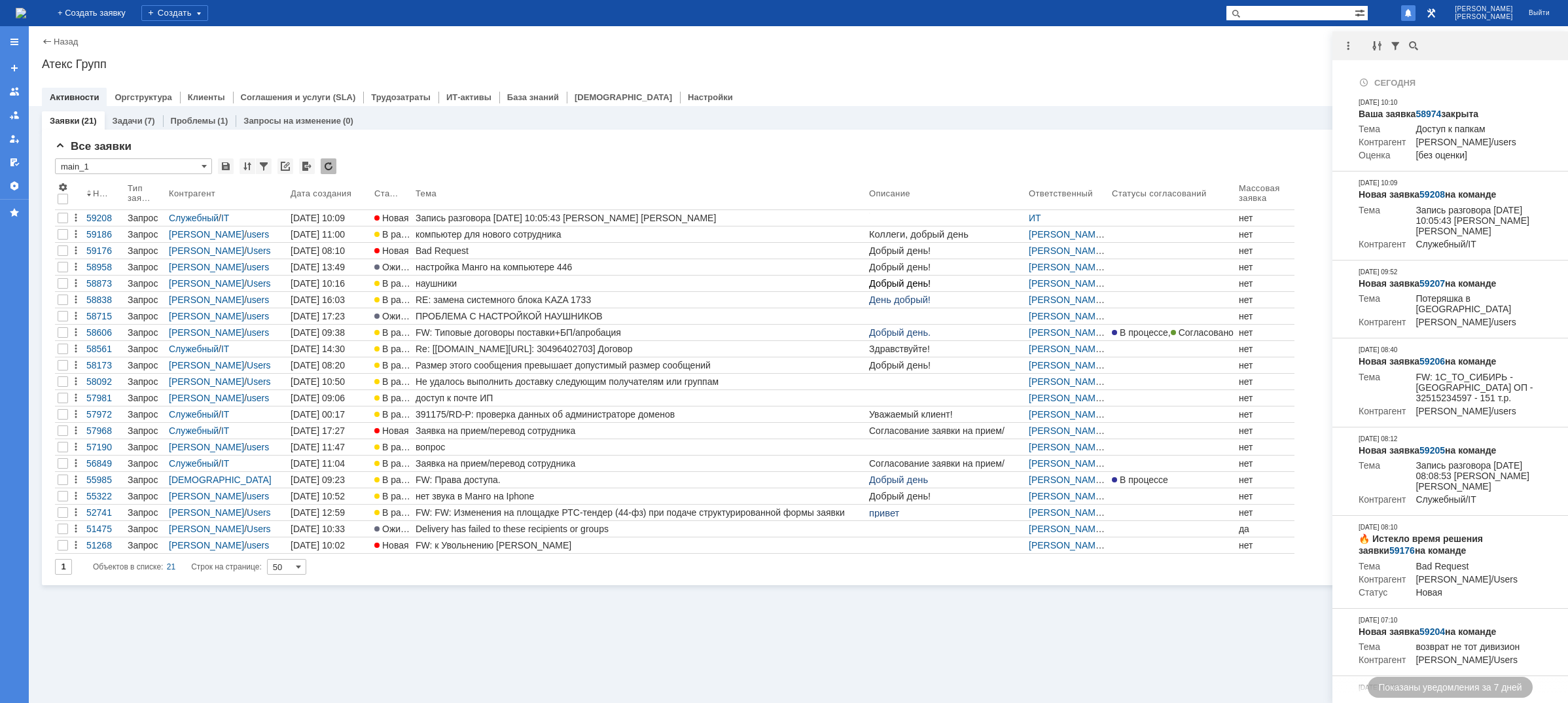
click at [1313, 58] on div "Атекс Групп" at bounding box center [799, 64] width 1513 height 13
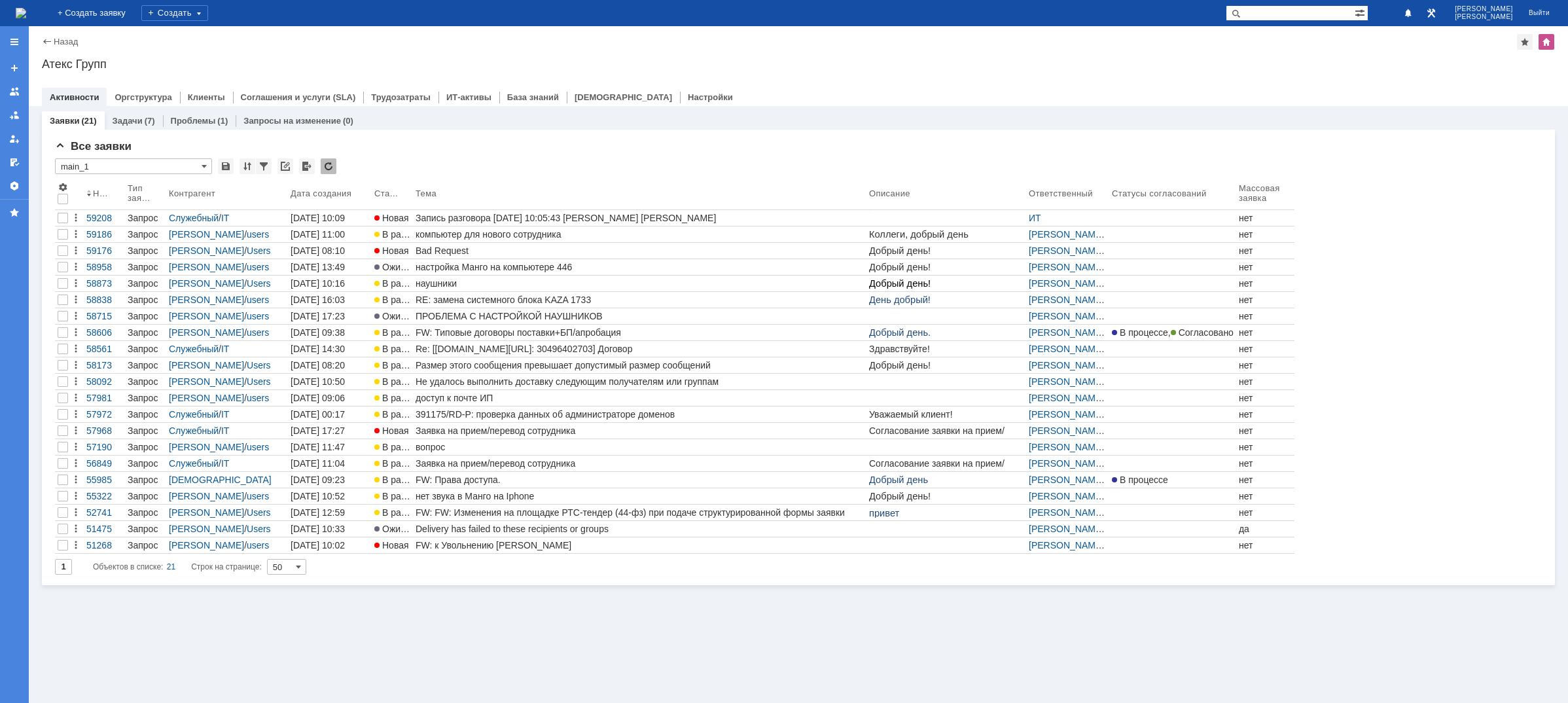
click at [26, 12] on img at bounding box center [20, 13] width 10 height 10
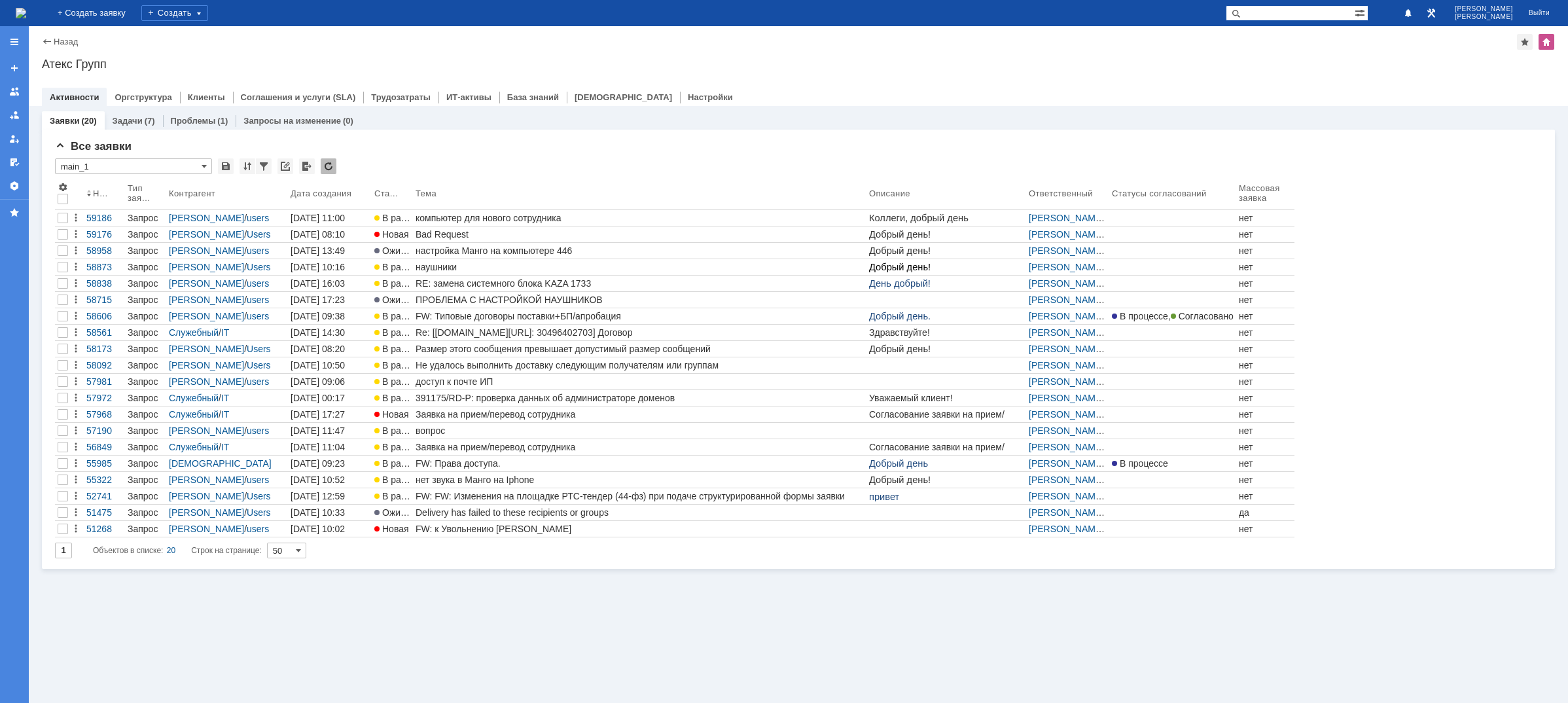
click at [26, 17] on img at bounding box center [20, 13] width 10 height 10
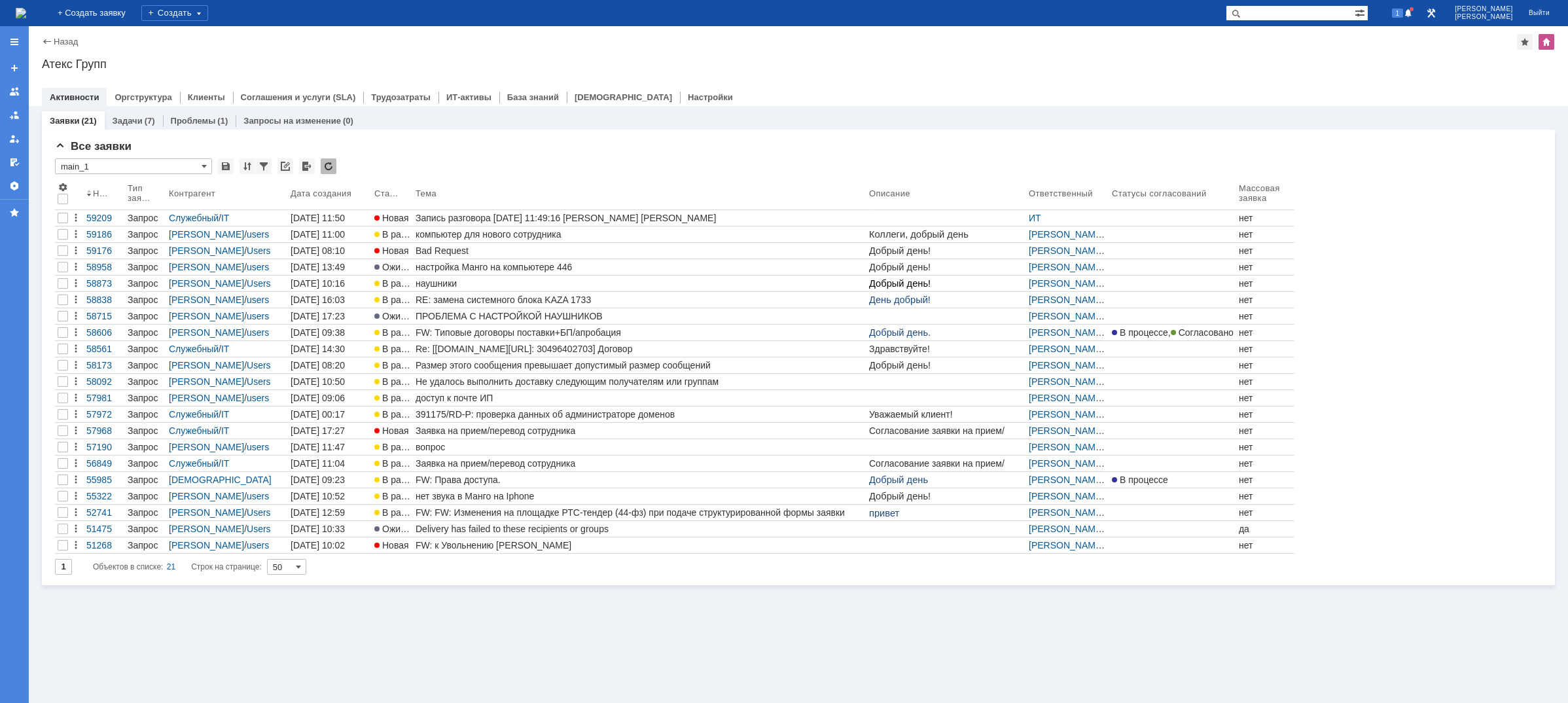
click at [26, 19] on img at bounding box center [20, 13] width 10 height 10
